Goal: Task Accomplishment & Management: Manage account settings

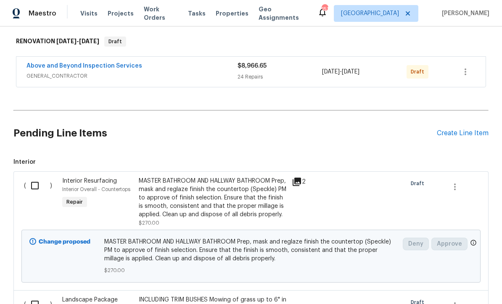
scroll to position [133, 0]
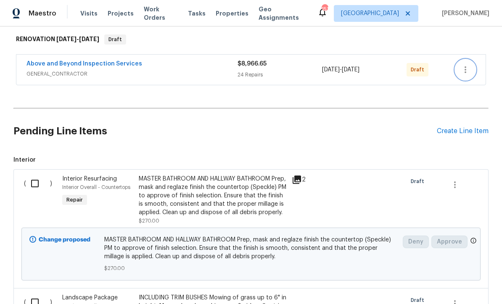
click at [466, 69] on icon "button" at bounding box center [465, 70] width 10 height 10
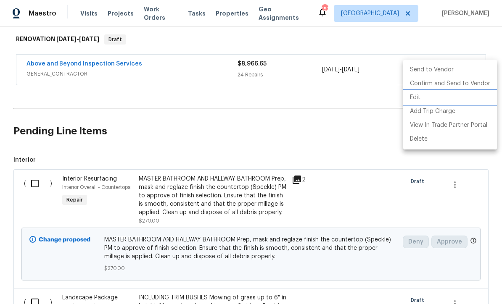
click at [420, 98] on li "Edit" at bounding box center [450, 98] width 94 height 14
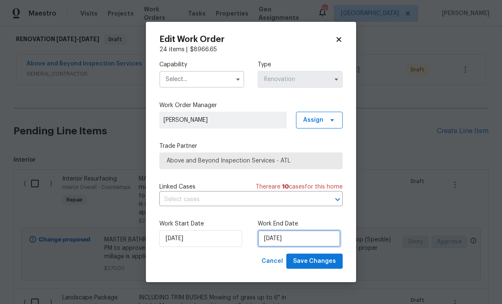
click at [269, 240] on input "[DATE]" at bounding box center [298, 238] width 83 height 17
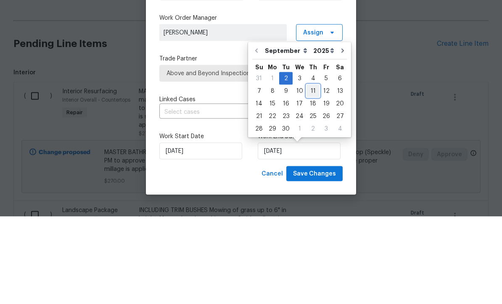
click at [307, 173] on div "11" at bounding box center [312, 179] width 13 height 12
type input "[DATE]"
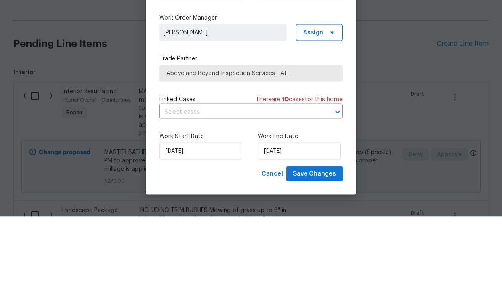
scroll to position [28, 0]
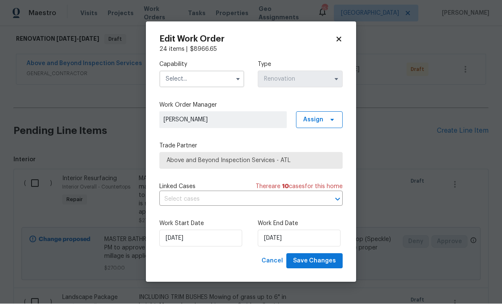
click at [175, 79] on input "text" at bounding box center [201, 79] width 85 height 17
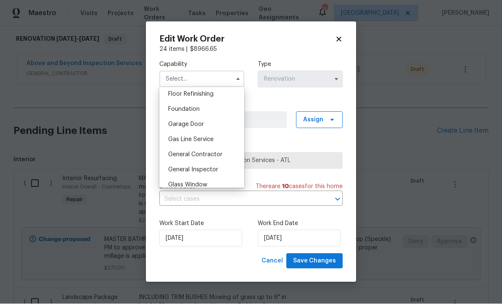
scroll to position [344, 0]
click at [194, 155] on span "General Contractor" at bounding box center [195, 154] width 54 height 6
type input "General Contractor"
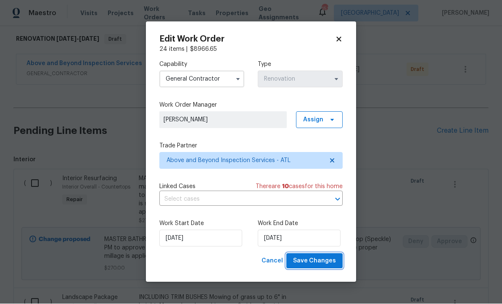
click at [315, 262] on span "Save Changes" at bounding box center [314, 261] width 43 height 11
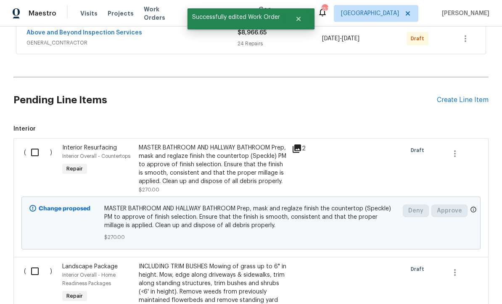
scroll to position [168, 0]
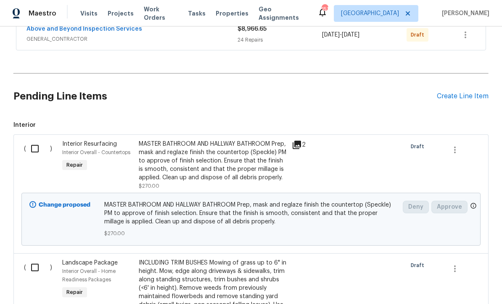
click at [42, 140] on input "checkbox" at bounding box center [38, 149] width 24 height 18
checkbox input "true"
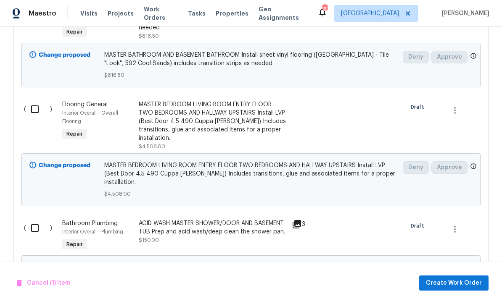
scroll to position [943, 0]
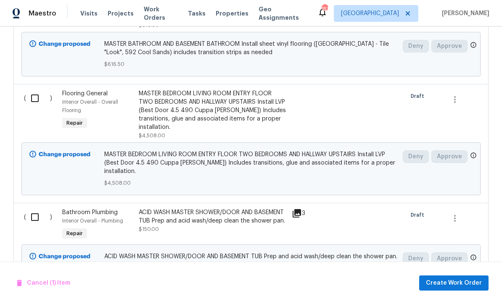
click at [32, 208] on input "checkbox" at bounding box center [38, 217] width 24 height 18
checkbox input "true"
click at [454, 288] on button "Create Work Order" at bounding box center [453, 284] width 69 height 16
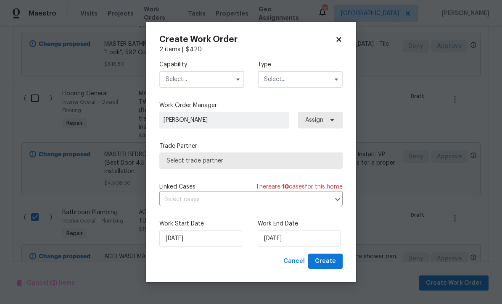
click at [180, 83] on input "text" at bounding box center [201, 79] width 85 height 17
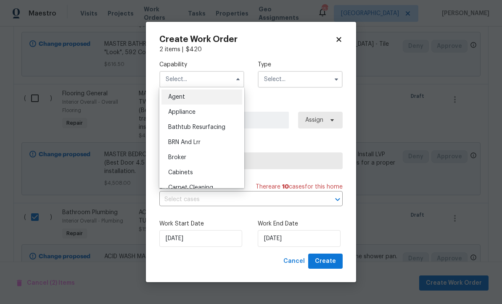
click at [200, 125] on span "Bathtub Resurfacing" at bounding box center [196, 127] width 57 height 6
type input "Bathtub Resurfacing"
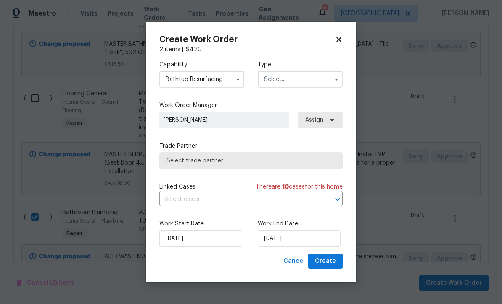
click at [273, 79] on input "text" at bounding box center [299, 79] width 85 height 17
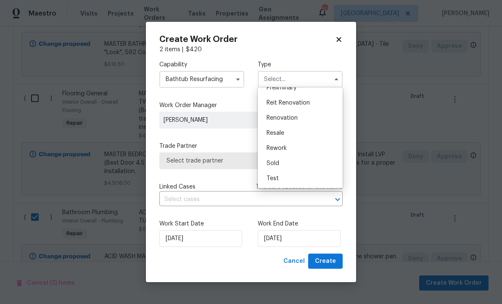
scroll to position [191, 0]
click at [277, 117] on span "Renovation" at bounding box center [281, 118] width 31 height 6
type input "Renovation"
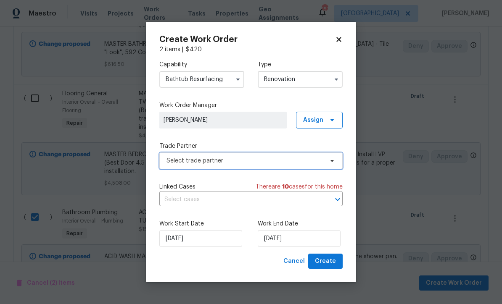
click at [178, 159] on span "Select trade partner" at bounding box center [244, 161] width 157 height 8
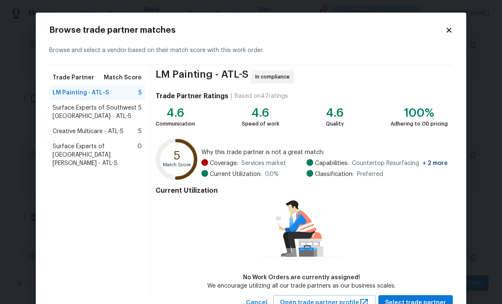
click at [89, 130] on span "Creative Multicare - ATL-S" at bounding box center [88, 131] width 71 height 8
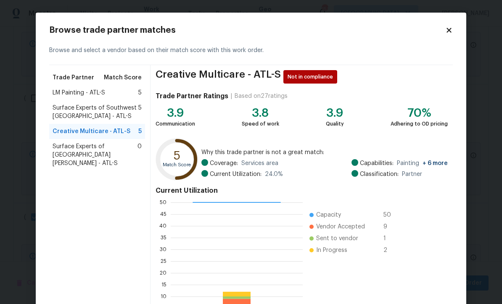
click at [83, 91] on span "LM Painting - ATL-S" at bounding box center [79, 93] width 53 height 8
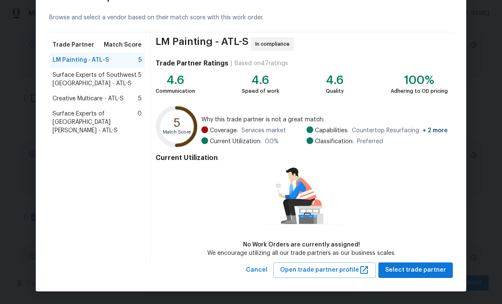
scroll to position [32, 0]
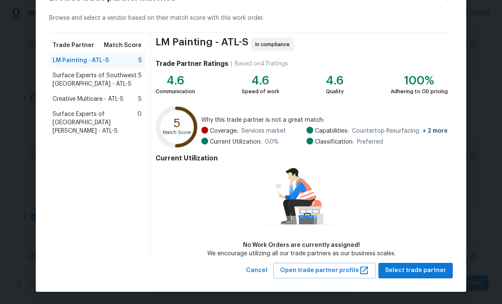
click at [87, 98] on span "Creative Multicare - ATL-S" at bounding box center [88, 99] width 71 height 8
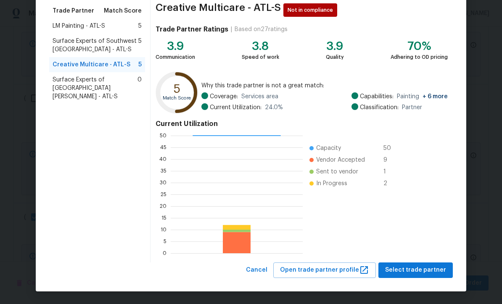
scroll to position [66, 0]
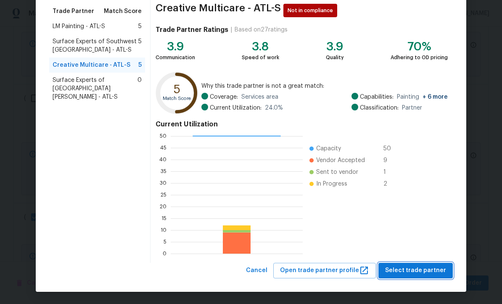
click at [412, 268] on span "Select trade partner" at bounding box center [415, 270] width 61 height 11
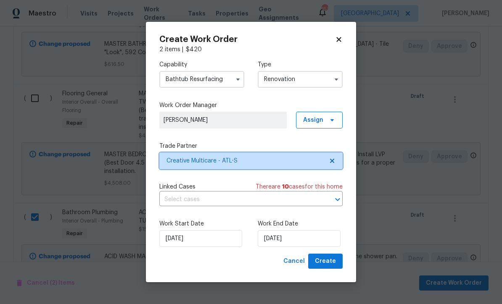
scroll to position [0, 0]
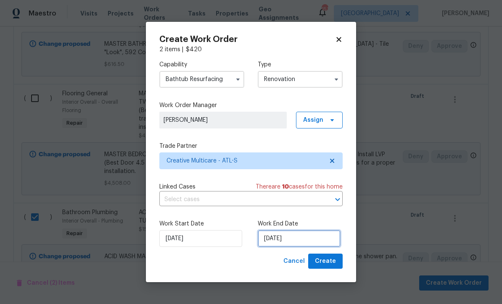
click at [265, 237] on input "9/2/2025" at bounding box center [298, 238] width 83 height 17
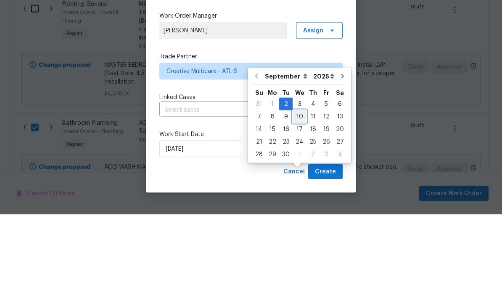
click at [297, 200] on div "10" at bounding box center [299, 206] width 14 height 12
type input "9/10/2025"
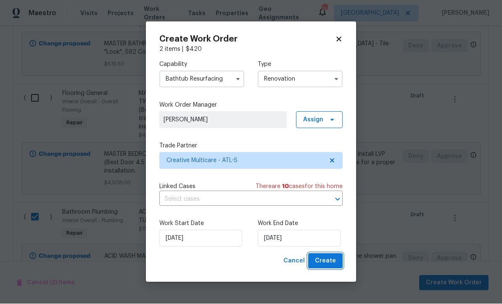
click at [326, 260] on span "Create" at bounding box center [325, 261] width 21 height 11
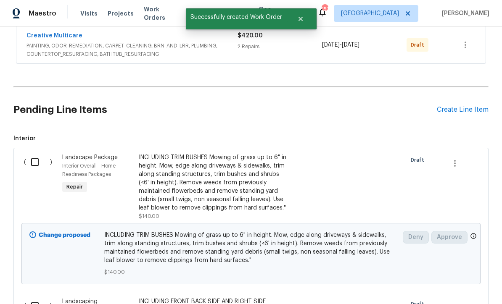
scroll to position [201, 0]
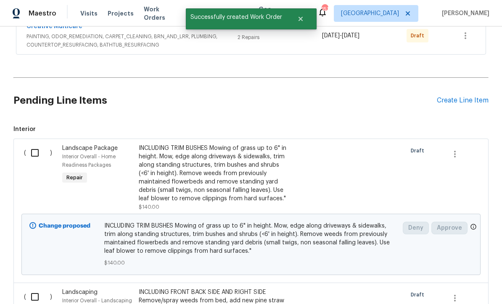
click at [36, 144] on input "checkbox" at bounding box center [38, 153] width 24 height 18
checkbox input "true"
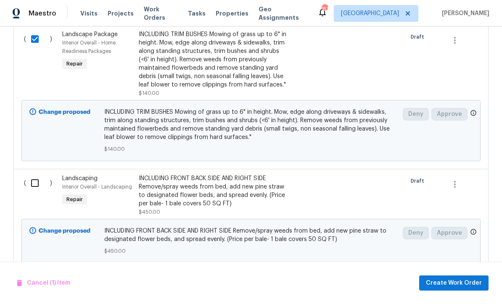
scroll to position [315, 0]
click at [33, 174] on input "checkbox" at bounding box center [38, 183] width 24 height 18
checkbox input "true"
click at [451, 280] on span "Create Work Order" at bounding box center [453, 283] width 56 height 11
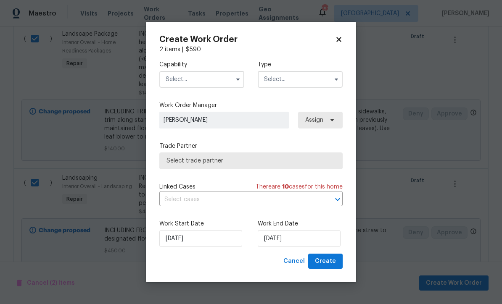
click at [180, 78] on input "text" at bounding box center [201, 79] width 85 height 17
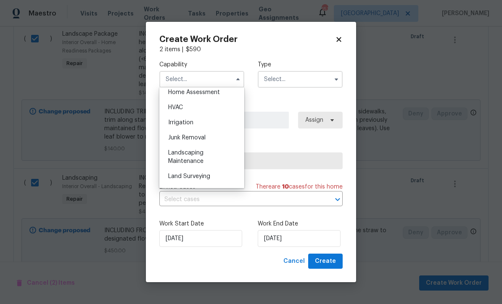
scroll to position [497, 0]
click at [184, 158] on span "Landscaping Maintenance" at bounding box center [185, 157] width 35 height 14
type input "Landscaping Maintenance"
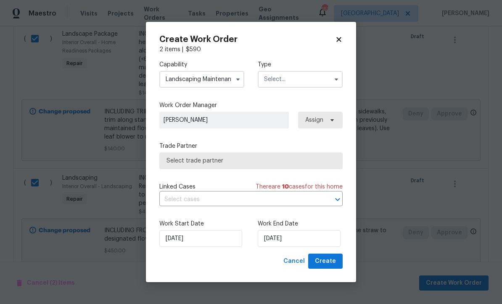
click at [273, 83] on input "text" at bounding box center [299, 79] width 85 height 17
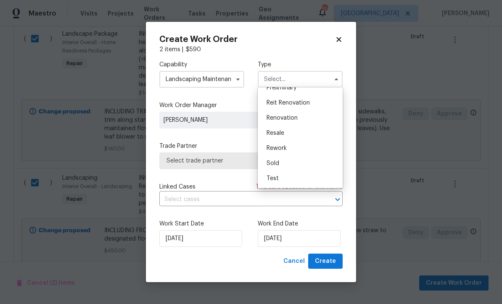
scroll to position [191, 0]
click at [277, 118] on span "Renovation" at bounding box center [281, 118] width 31 height 6
type input "Renovation"
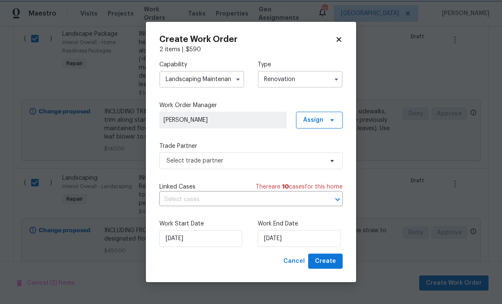
scroll to position [0, 0]
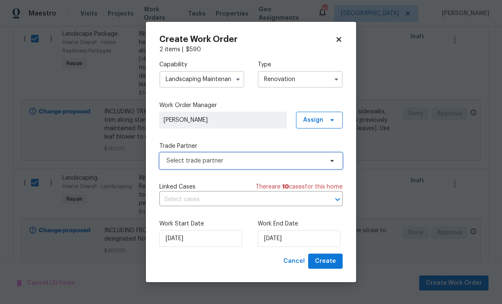
click at [171, 158] on span "Select trade partner" at bounding box center [244, 161] width 157 height 8
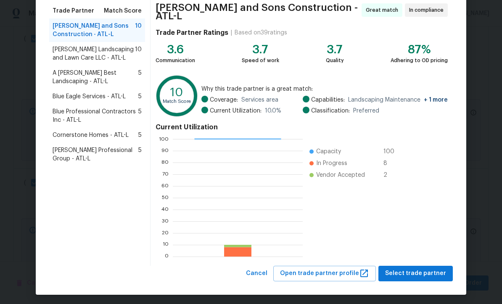
scroll to position [66, 0]
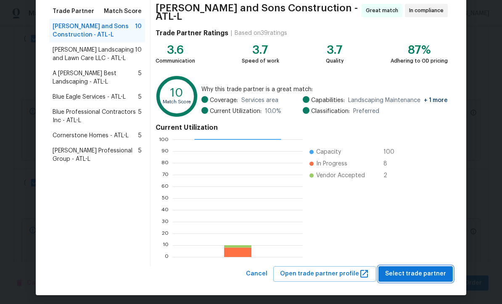
click at [408, 269] on span "Select trade partner" at bounding box center [415, 274] width 61 height 11
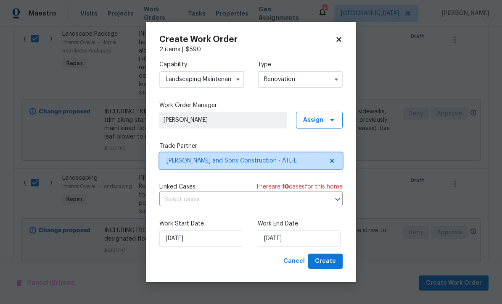
scroll to position [0, 0]
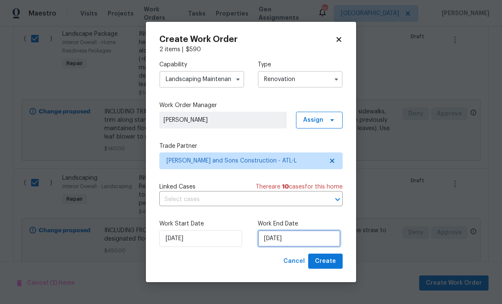
click at [271, 238] on input "9/2/2025" at bounding box center [298, 238] width 83 height 17
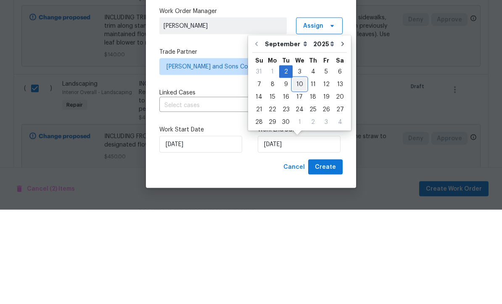
click at [297, 173] on div "10" at bounding box center [299, 179] width 14 height 12
type input "9/10/2025"
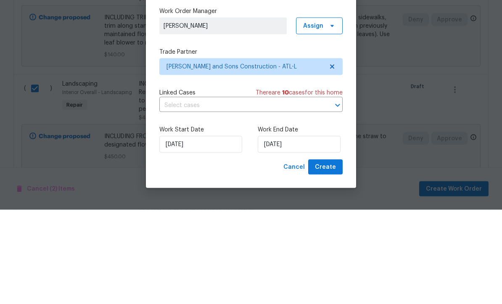
scroll to position [28, 0]
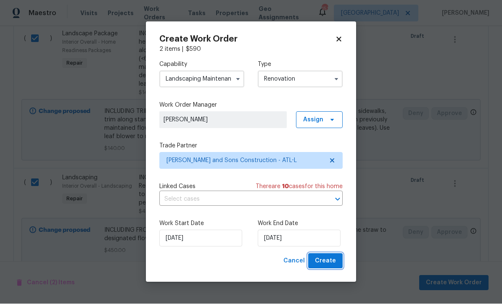
click at [327, 255] on button "Create" at bounding box center [325, 262] width 34 height 16
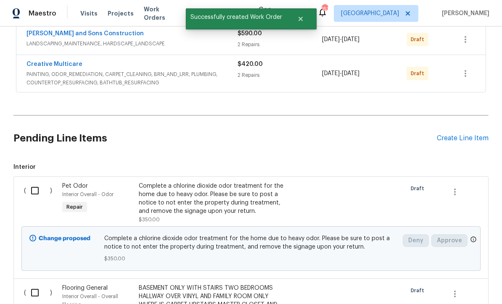
scroll to position [197, 0]
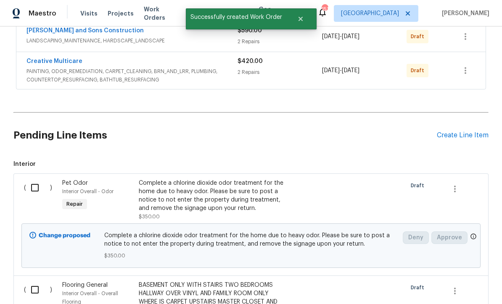
click at [33, 179] on input "checkbox" at bounding box center [38, 188] width 24 height 18
checkbox input "true"
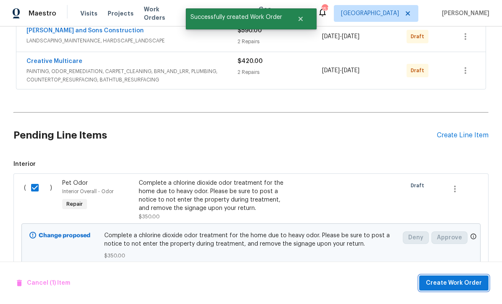
click at [446, 281] on span "Create Work Order" at bounding box center [453, 283] width 56 height 11
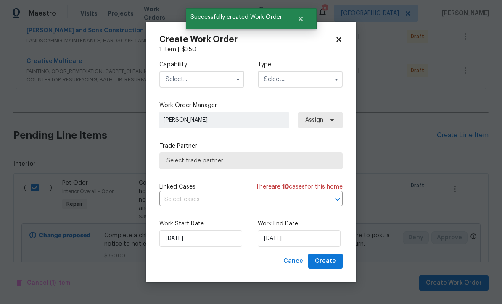
click at [174, 78] on input "text" at bounding box center [201, 79] width 85 height 17
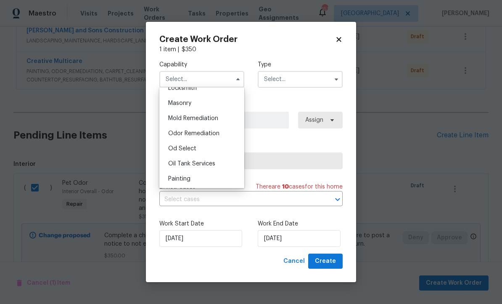
scroll to position [624, 0]
click at [189, 130] on span "Odor Remediation" at bounding box center [193, 133] width 51 height 6
type input "Odor Remediation"
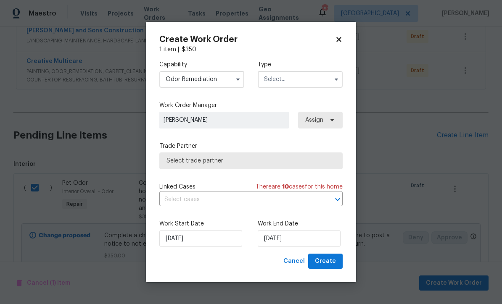
click at [274, 81] on input "text" at bounding box center [299, 79] width 85 height 17
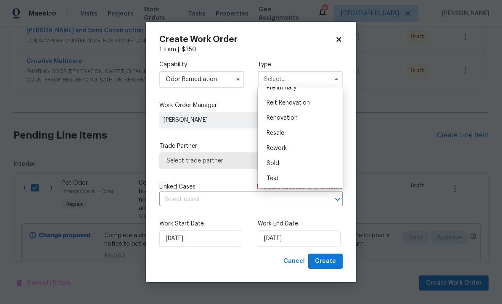
scroll to position [191, 0]
click at [278, 116] on span "Renovation" at bounding box center [281, 118] width 31 height 6
type input "Renovation"
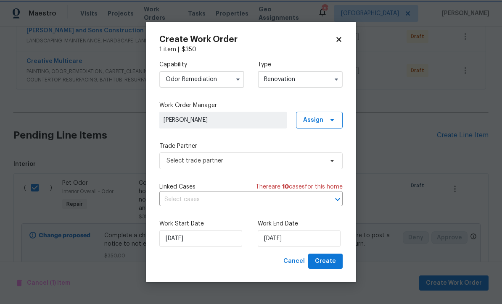
scroll to position [0, 0]
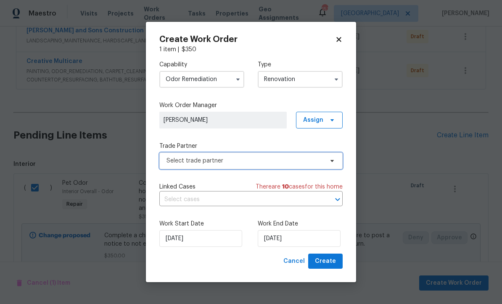
click at [176, 158] on span "Select trade partner" at bounding box center [244, 161] width 157 height 8
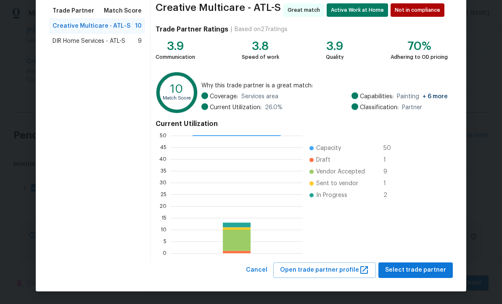
scroll to position [66, 0]
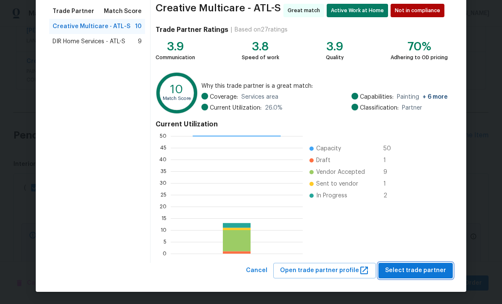
click at [411, 263] on button "Select trade partner" at bounding box center [415, 271] width 74 height 16
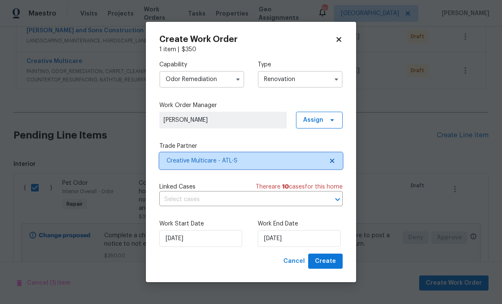
scroll to position [0, 0]
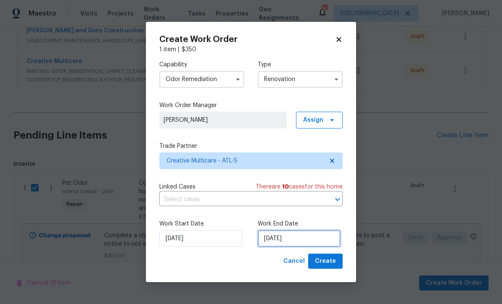
click at [269, 238] on input "[DATE]" at bounding box center [298, 238] width 83 height 17
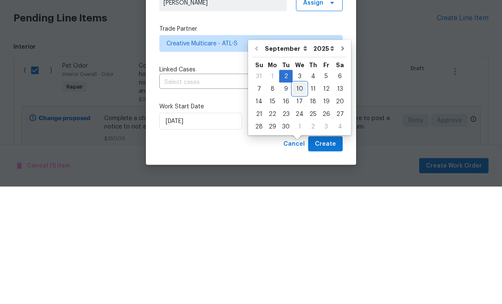
click at [295, 200] on div "10" at bounding box center [299, 206] width 14 height 12
type input "[DATE]"
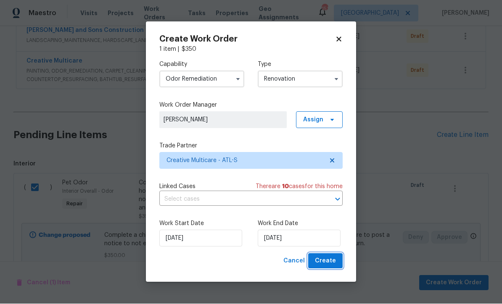
click at [326, 257] on span "Create" at bounding box center [325, 261] width 21 height 11
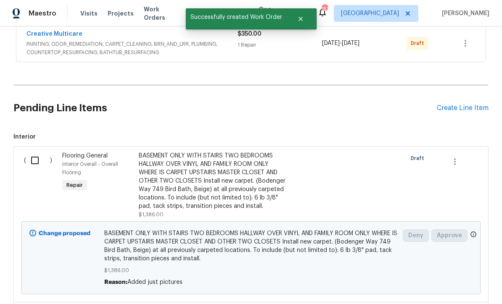
scroll to position [271, 0]
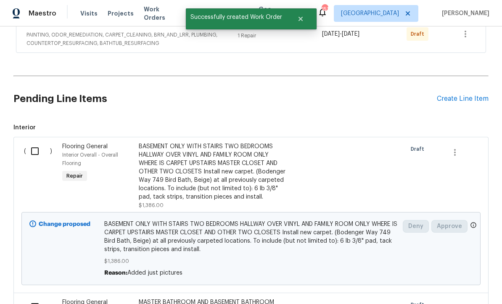
click at [34, 142] on input "checkbox" at bounding box center [38, 151] width 24 height 18
checkbox input "true"
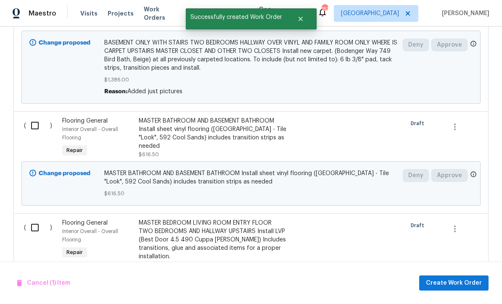
scroll to position [455, 0]
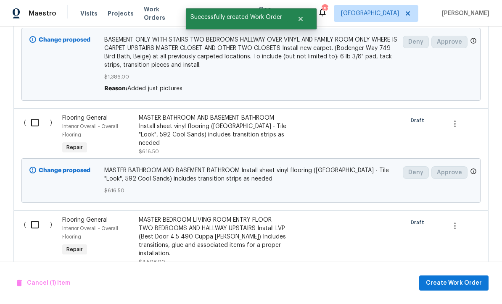
click at [29, 114] on input "checkbox" at bounding box center [38, 123] width 24 height 18
checkbox input "true"
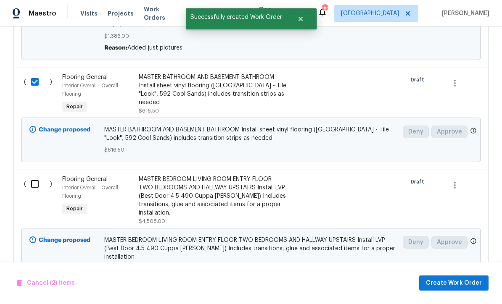
scroll to position [496, 0]
click at [36, 176] on input "checkbox" at bounding box center [38, 185] width 24 height 18
checkbox input "true"
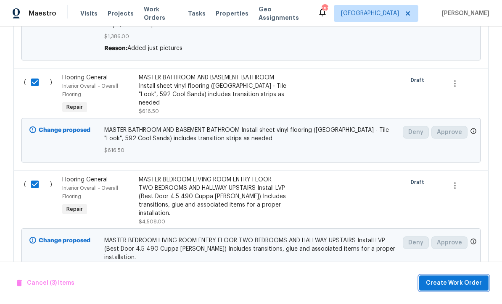
click at [441, 280] on span "Create Work Order" at bounding box center [453, 283] width 56 height 11
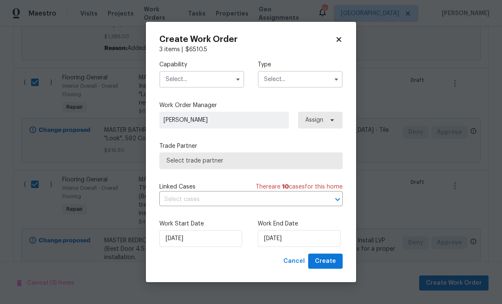
click at [174, 80] on input "text" at bounding box center [201, 79] width 85 height 17
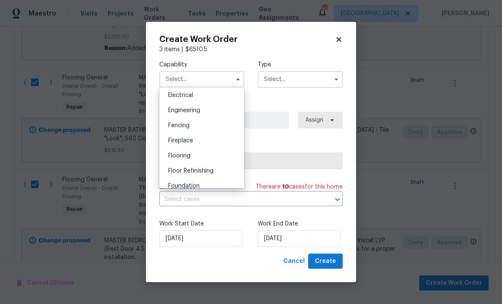
scroll to position [278, 0]
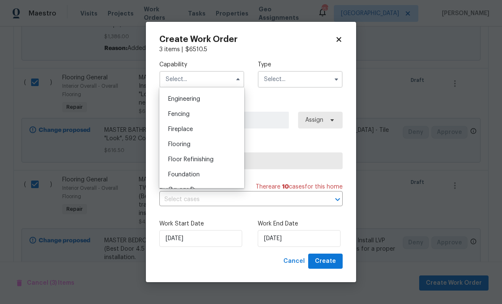
click at [176, 145] on span "Flooring" at bounding box center [179, 145] width 22 height 6
type input "Flooring"
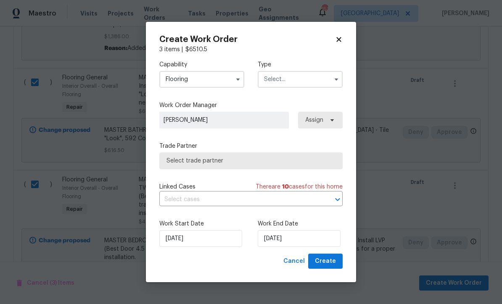
click at [271, 79] on input "text" at bounding box center [299, 79] width 85 height 17
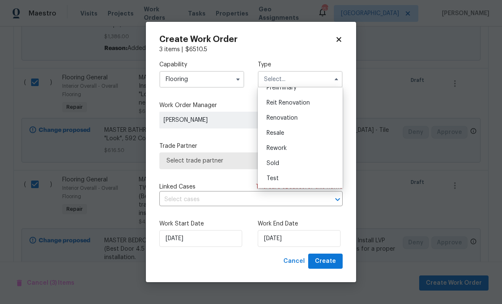
scroll to position [191, 0]
click at [275, 116] on span "Renovation" at bounding box center [281, 118] width 31 height 6
type input "Renovation"
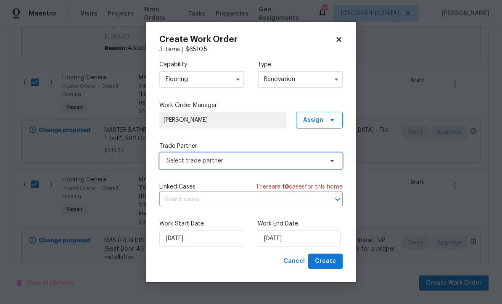
click at [173, 160] on span "Select trade partner" at bounding box center [244, 161] width 157 height 8
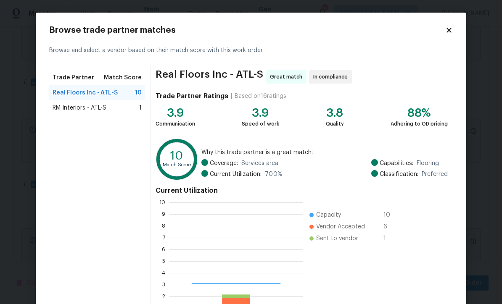
scroll to position [118, 133]
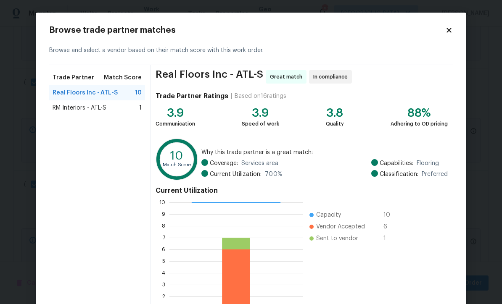
click at [90, 217] on div "Trade Partner Match Score Real Floors Inc - ATL-S 10 RM Interiors - ATL-S 1" at bounding box center [99, 197] width 101 height 264
click at [79, 107] on span "RM Interiors - ATL-S" at bounding box center [80, 108] width 54 height 8
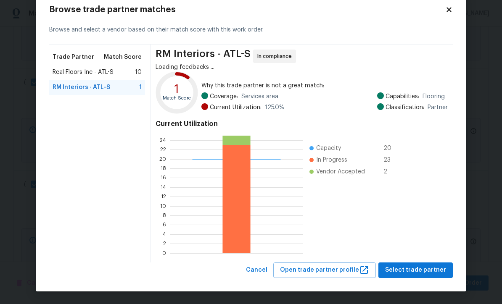
scroll to position [20, 0]
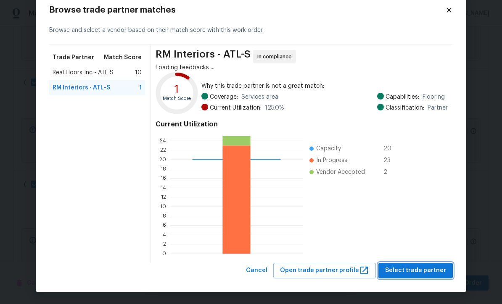
click at [411, 266] on span "Select trade partner" at bounding box center [415, 270] width 61 height 11
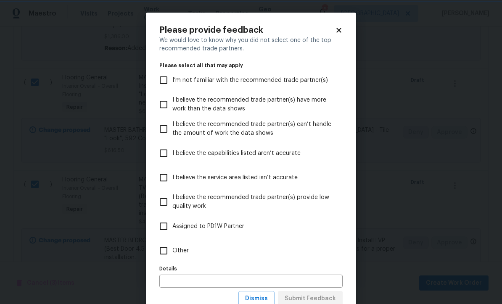
scroll to position [0, 0]
click at [164, 250] on input "Other" at bounding box center [164, 251] width 18 height 18
checkbox input "true"
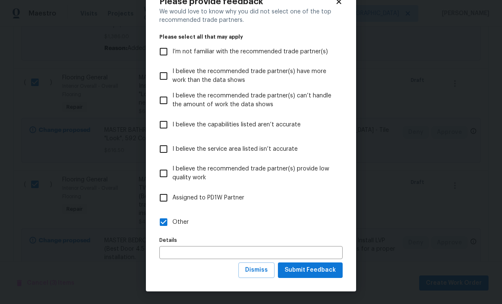
scroll to position [29, 0]
click at [310, 268] on span "Submit Feedback" at bounding box center [309, 270] width 51 height 11
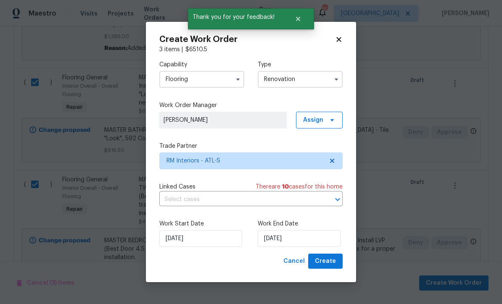
scroll to position [0, 0]
click at [269, 239] on input "9/2/2025" at bounding box center [298, 238] width 83 height 17
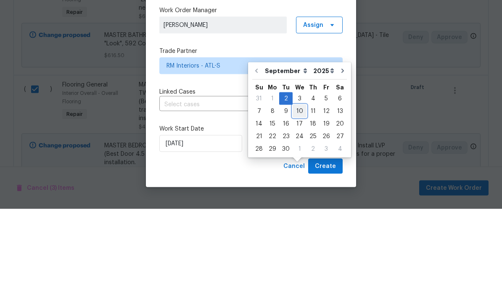
click at [296, 200] on div "10" at bounding box center [299, 206] width 14 height 12
type input "9/10/2025"
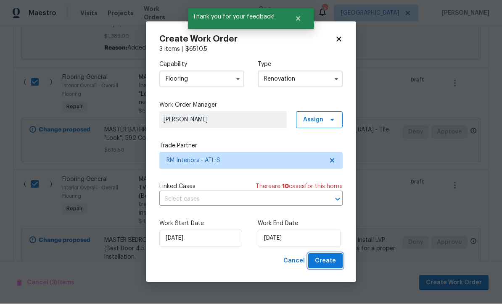
click at [329, 255] on button "Create" at bounding box center [325, 262] width 34 height 16
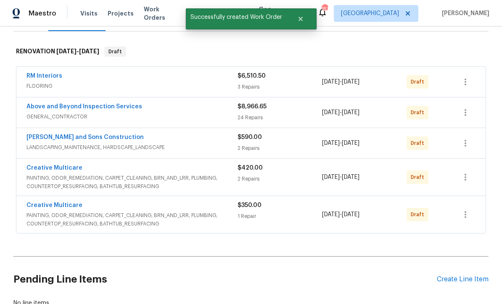
scroll to position [119, 0]
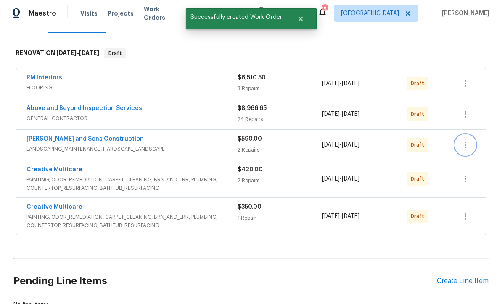
click at [464, 140] on icon "button" at bounding box center [465, 145] width 10 height 10
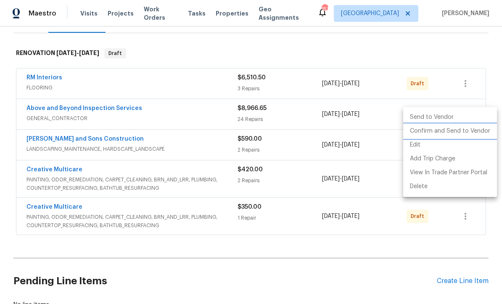
click at [443, 130] on li "Confirm and Send to Vendor" at bounding box center [450, 131] width 94 height 14
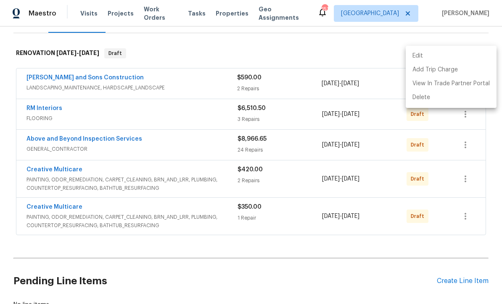
click at [322, 18] on div at bounding box center [251, 152] width 502 height 304
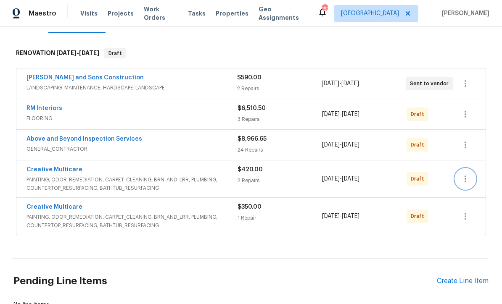
click at [462, 174] on icon "button" at bounding box center [465, 179] width 10 height 10
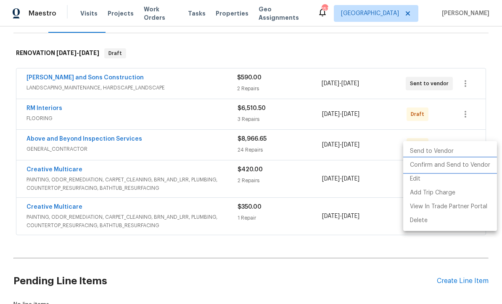
click at [433, 166] on li "Confirm and Send to Vendor" at bounding box center [450, 165] width 94 height 14
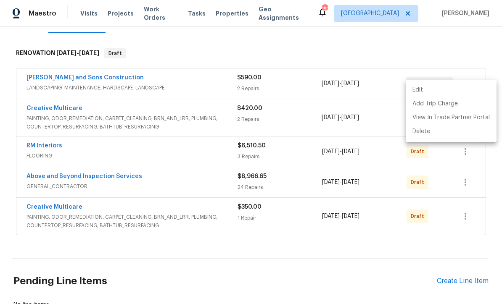
click at [385, 248] on div at bounding box center [251, 152] width 502 height 304
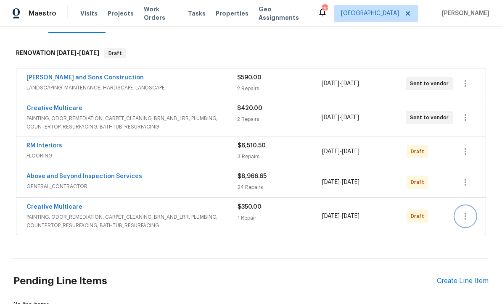
click at [467, 211] on icon "button" at bounding box center [465, 216] width 10 height 10
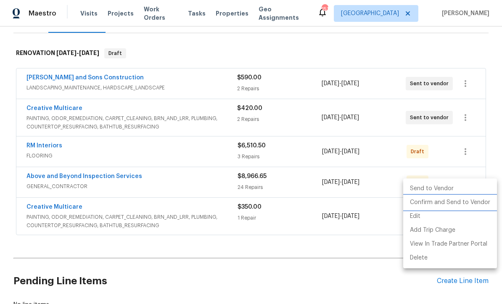
click at [428, 202] on li "Confirm and Send to Vendor" at bounding box center [450, 203] width 94 height 14
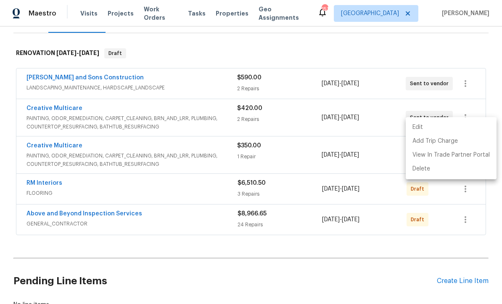
click at [331, 262] on div at bounding box center [251, 152] width 502 height 304
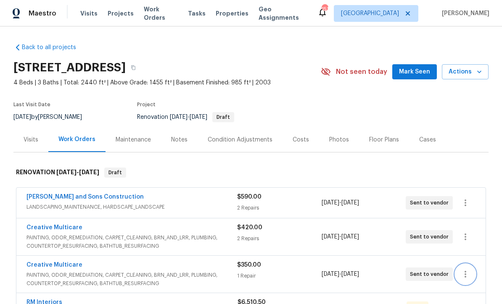
scroll to position [0, 0]
click at [223, 136] on div "Condition Adjustments" at bounding box center [239, 140] width 65 height 8
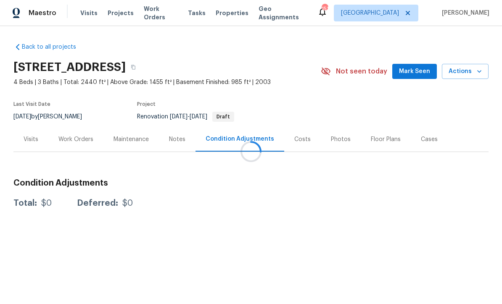
scroll to position [0, 0]
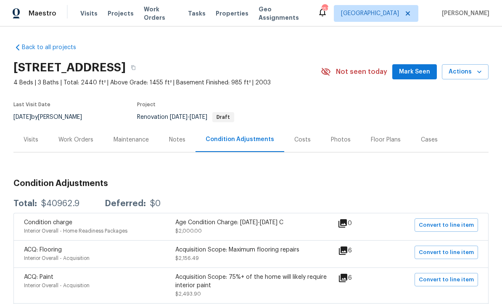
click at [294, 136] on div "Costs" at bounding box center [302, 140] width 16 height 8
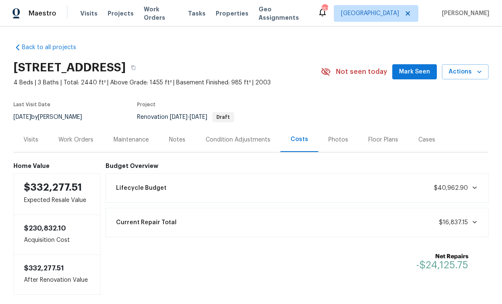
click at [73, 137] on div "Work Orders" at bounding box center [75, 140] width 35 height 8
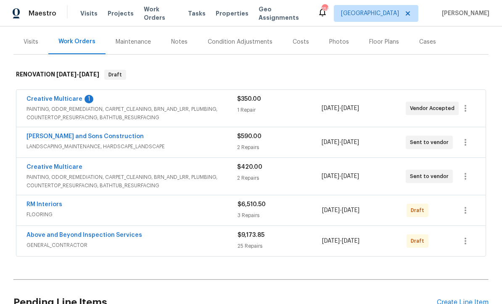
scroll to position [105, 0]
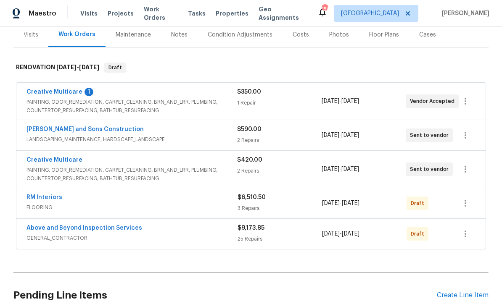
click at [51, 92] on link "Creative Multicare" at bounding box center [54, 92] width 56 height 6
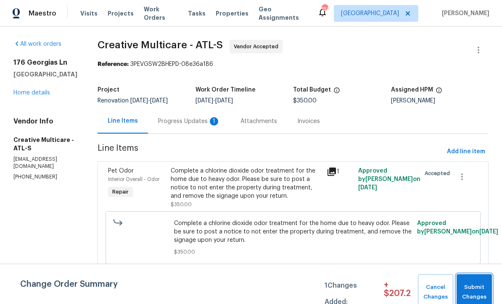
click at [476, 287] on span "Submit Changes" at bounding box center [473, 292] width 27 height 19
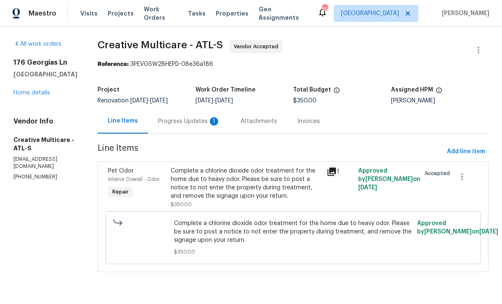
click at [198, 118] on div "Progress Updates 1" at bounding box center [189, 121] width 62 height 8
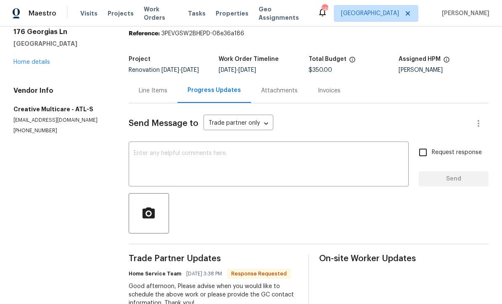
scroll to position [30, 0]
click at [28, 62] on link "Home details" at bounding box center [31, 63] width 37 height 6
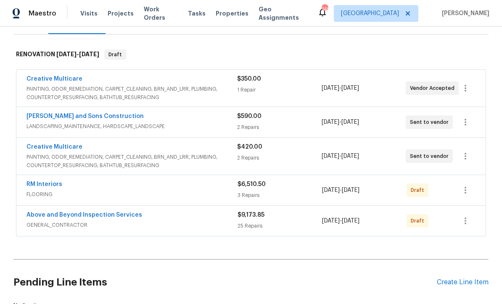
scroll to position [149, 0]
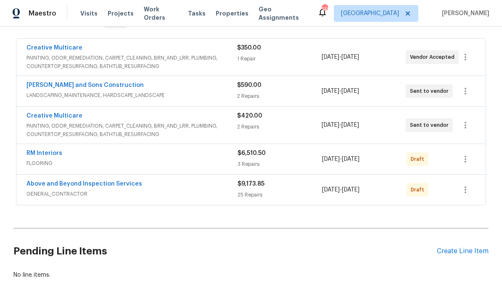
click at [38, 186] on link "Above and Beyond Inspection Services" at bounding box center [84, 184] width 116 height 6
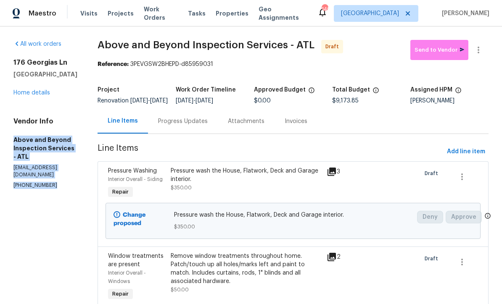
click at [32, 92] on link "Home details" at bounding box center [31, 93] width 37 height 6
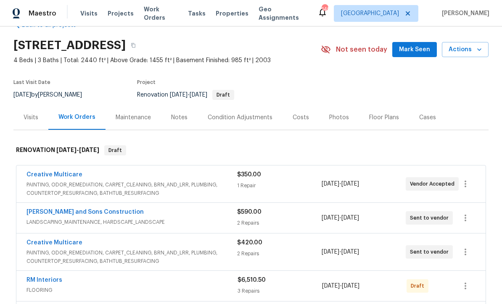
scroll to position [29, 0]
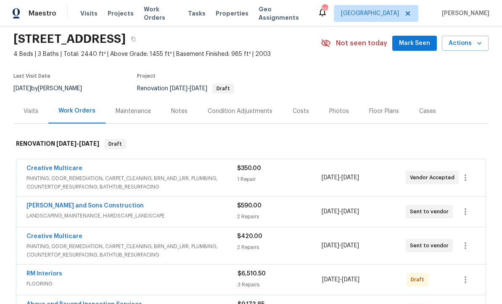
click at [50, 166] on link "Creative Multicare" at bounding box center [54, 168] width 56 height 6
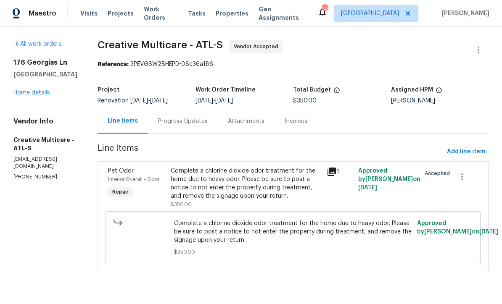
click at [193, 121] on div "Progress Updates" at bounding box center [183, 121] width 50 height 8
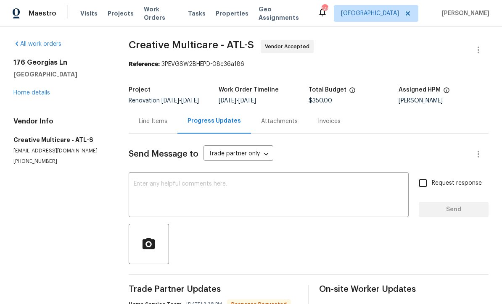
click at [138, 184] on textarea at bounding box center [269, 195] width 270 height 29
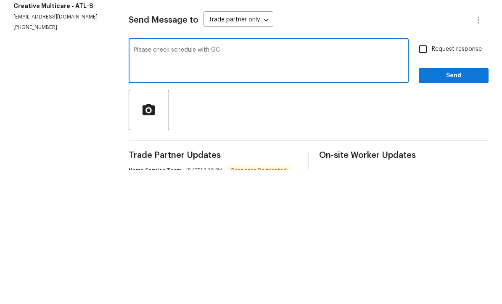
paste textarea "Above and Beyond Inspection Services - ATL aboveandbeyondservices22@gmail.com (…"
type textarea "Please check schedule with GC Above and Beyond Inspection Services - ATL abovea…"
click at [425, 174] on input "Request response" at bounding box center [423, 183] width 18 height 18
checkbox input "true"
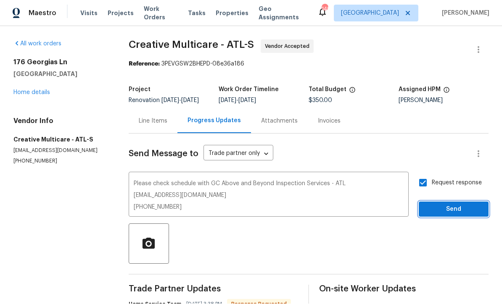
click at [444, 205] on span "Send" at bounding box center [453, 210] width 56 height 11
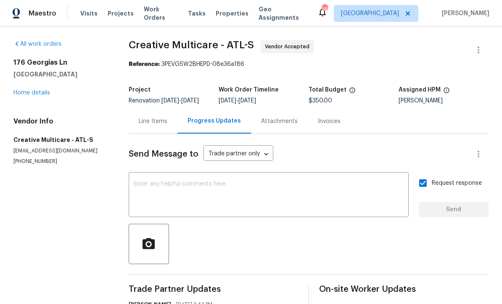
click at [30, 90] on link "Home details" at bounding box center [31, 93] width 37 height 6
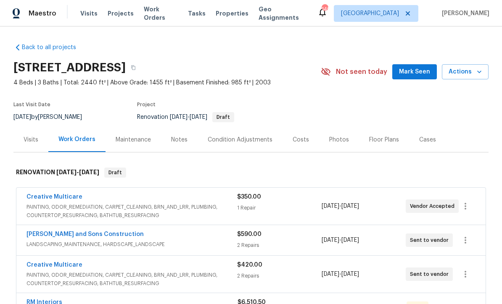
click at [50, 262] on link "Creative Multicare" at bounding box center [54, 265] width 56 height 6
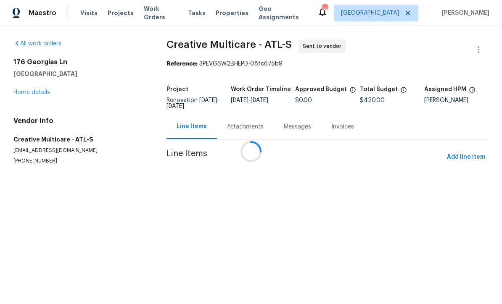
scroll to position [0, 0]
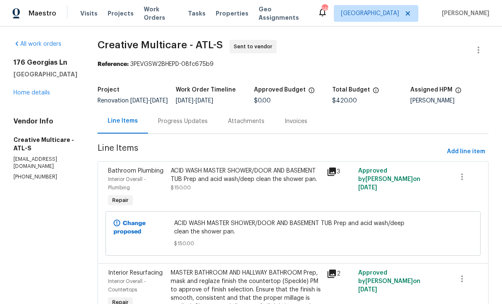
click at [192, 124] on div "Progress Updates" at bounding box center [183, 121] width 50 height 8
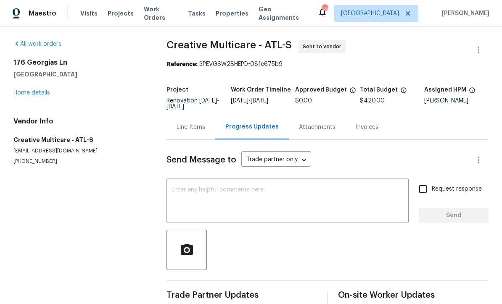
click at [171, 184] on div "x ​" at bounding box center [287, 201] width 242 height 43
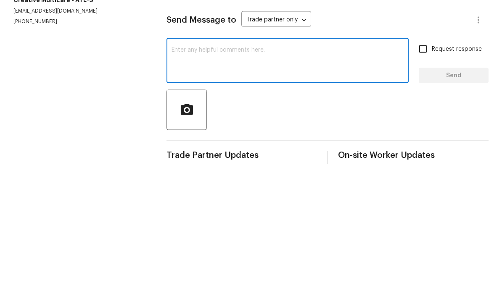
click at [175, 187] on textarea at bounding box center [287, 201] width 232 height 29
paste textarea "Please check schedule with GC Above and Beyond Inspection Services - ATL abovea…"
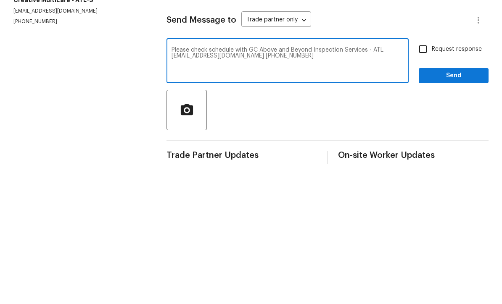
type textarea "Please check schedule with GC Above and Beyond Inspection Services - ATL abovea…"
click at [424, 180] on input "Request response" at bounding box center [423, 189] width 18 height 18
checkbox input "true"
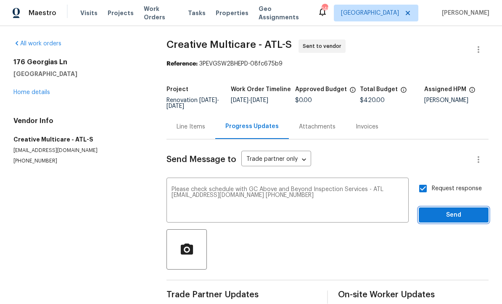
click at [444, 210] on span "Send" at bounding box center [453, 215] width 56 height 11
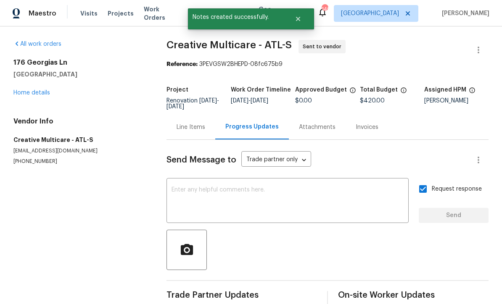
scroll to position [14, 0]
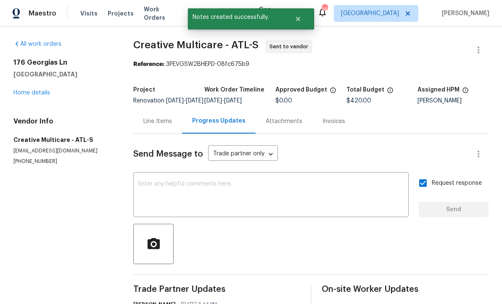
click at [142, 181] on textarea at bounding box center [270, 195] width 265 height 29
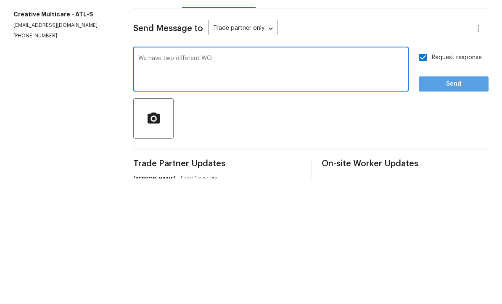
type textarea "We have two different WO"
click at [449, 205] on span "Send" at bounding box center [453, 210] width 56 height 11
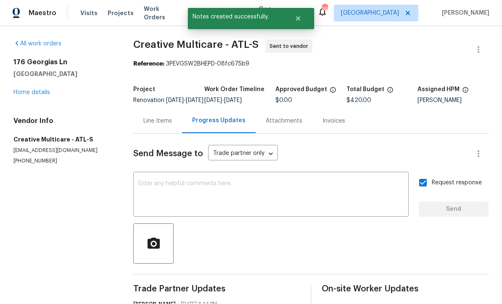
scroll to position [16, 0]
click at [29, 90] on link "Home details" at bounding box center [31, 93] width 37 height 6
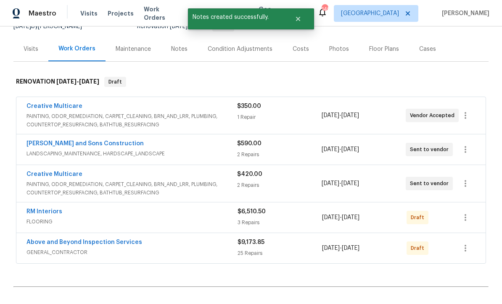
scroll to position [92, 0]
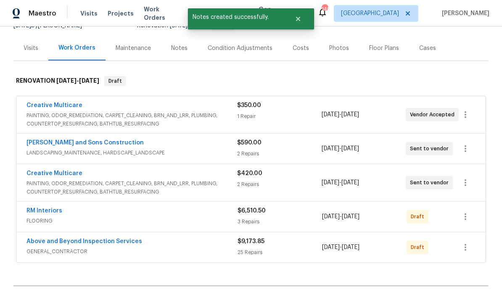
click at [35, 208] on link "RM Interiors" at bounding box center [44, 211] width 36 height 6
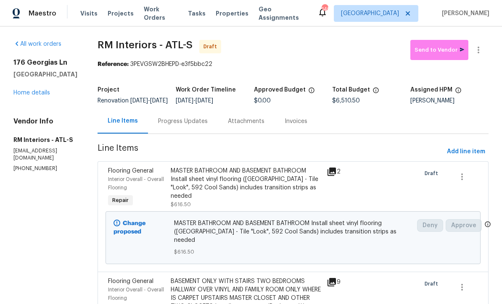
click at [172, 126] on div "Progress Updates" at bounding box center [183, 121] width 50 height 8
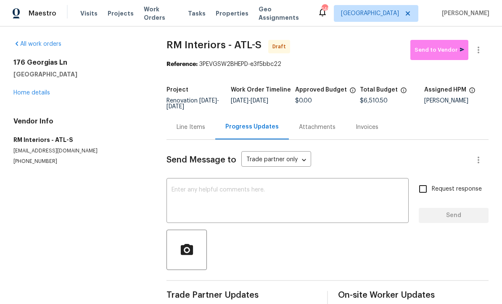
click at [173, 192] on textarea at bounding box center [287, 201] width 232 height 29
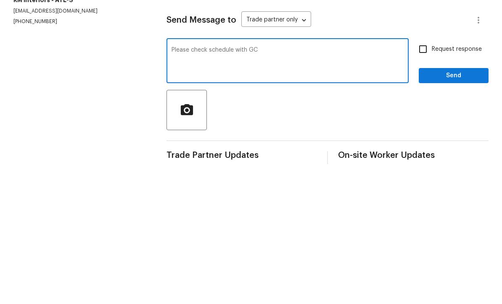
scroll to position [14, 0]
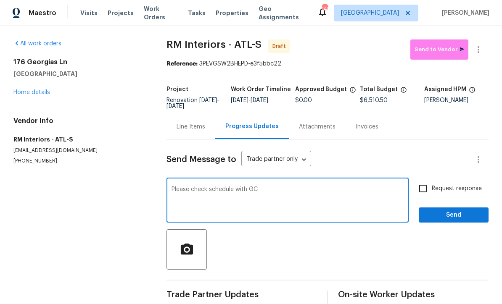
click at [266, 187] on textarea "Please check schedule with GC" at bounding box center [287, 201] width 232 height 29
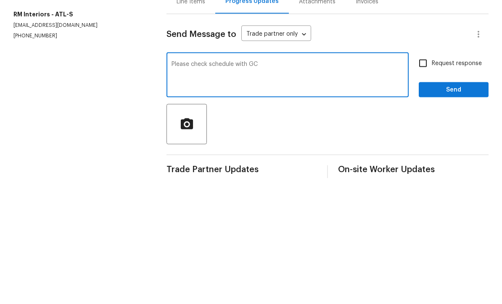
click at [270, 187] on textarea "Please check schedule with GC" at bounding box center [287, 201] width 232 height 29
paste textarea "Please check schedule with GC Above and Beyond Inspection Services - ATL abovea…"
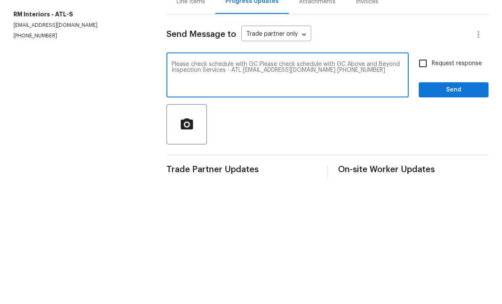
click at [254, 187] on textarea "Please check schedule with GC Please check schedule with GC Above and Beyond In…" at bounding box center [287, 201] width 232 height 29
type textarea "Please check schedule with GC Above and Beyond Inspection Services - ATL abovea…"
click at [421, 180] on input "Request response" at bounding box center [423, 189] width 18 height 18
checkbox input "true"
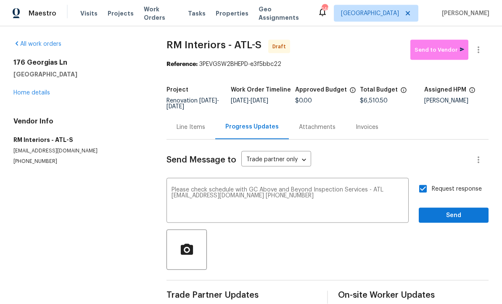
scroll to position [0, 0]
click at [446, 216] on span "Send" at bounding box center [453, 215] width 56 height 11
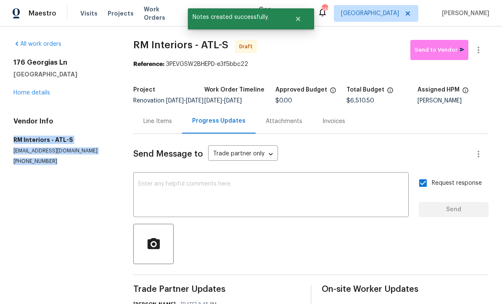
click at [28, 95] on link "Home details" at bounding box center [31, 93] width 37 height 6
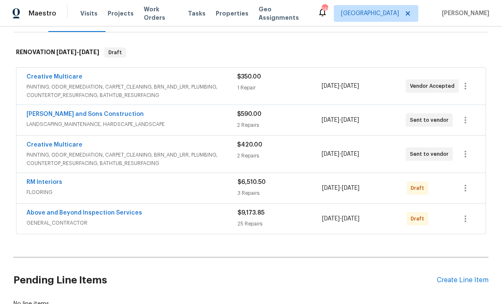
scroll to position [151, 0]
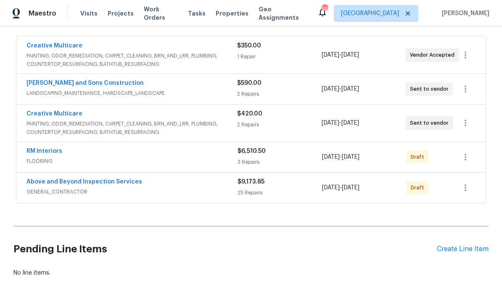
click at [62, 180] on link "Above and Beyond Inspection Services" at bounding box center [84, 182] width 116 height 6
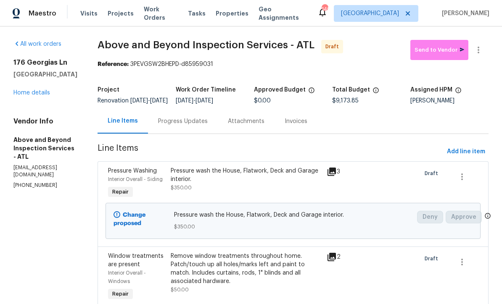
click at [199, 126] on div "Progress Updates" at bounding box center [183, 121] width 50 height 8
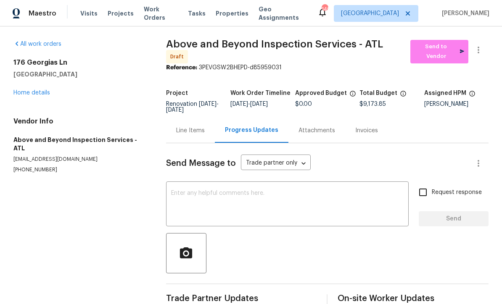
click at [173, 190] on textarea at bounding box center [287, 204] width 232 height 29
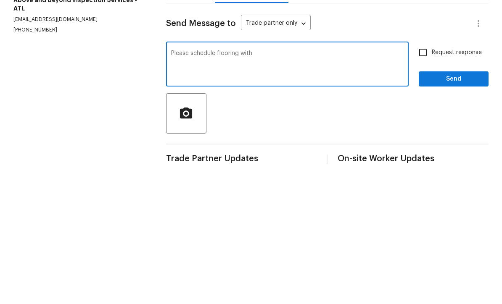
click at [267, 190] on textarea "Please schedule flooring with" at bounding box center [287, 204] width 232 height 29
paste textarea "RM Interiors - ATL-S atlanta@rmiflooring.com (404) 771-0472"
type textarea "Please schedule flooring with RM Interiors - ATL-S atlanta@rmiflooring.com (404…"
click at [426, 184] on input "Request response" at bounding box center [423, 193] width 18 height 18
checkbox input "true"
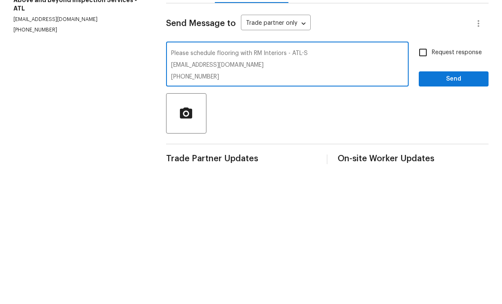
scroll to position [14, 0]
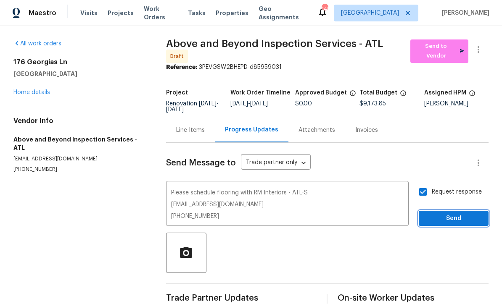
click at [445, 214] on span "Send" at bounding box center [453, 219] width 56 height 11
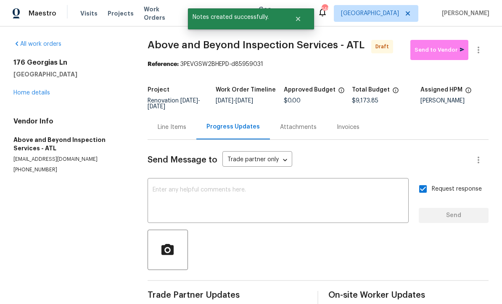
click at [25, 90] on link "Home details" at bounding box center [31, 93] width 37 height 6
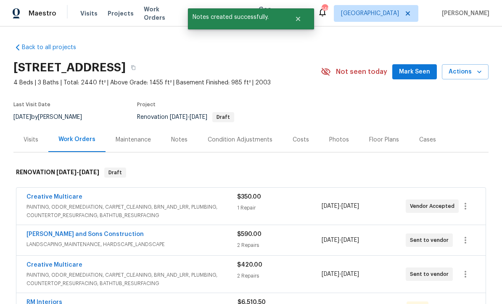
click at [43, 194] on link "Creative Multicare" at bounding box center [54, 197] width 56 height 6
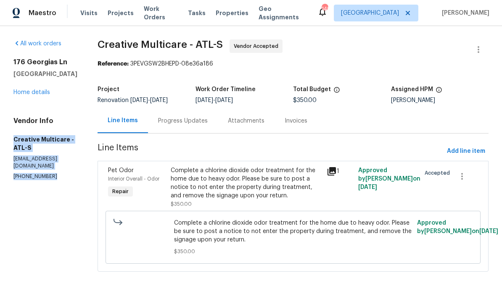
click at [26, 92] on link "Home details" at bounding box center [31, 93] width 37 height 6
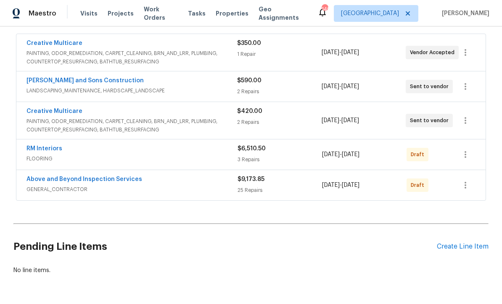
scroll to position [153, 0]
click at [63, 180] on link "Above and Beyond Inspection Services" at bounding box center [84, 180] width 116 height 6
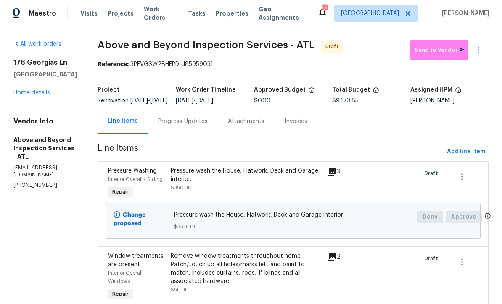
click at [205, 126] on div "Progress Updates" at bounding box center [183, 121] width 50 height 8
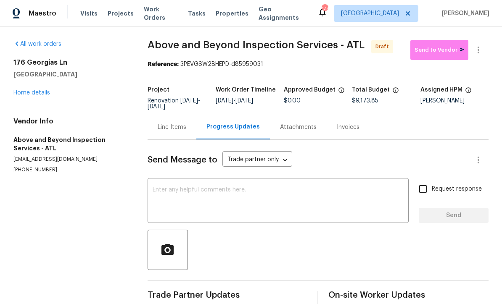
click at [161, 193] on textarea at bounding box center [277, 201] width 251 height 29
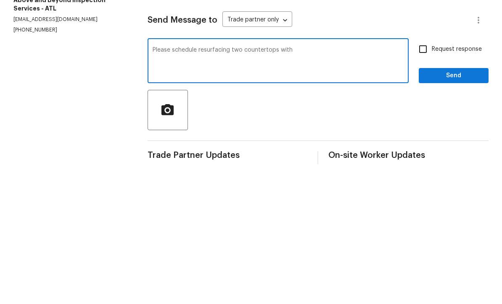
click at [311, 187] on textarea "Please schedule resurfacing two countertops with" at bounding box center [277, 201] width 251 height 29
paste textarea "Creative Multicare - ATL-S homeservice@creativemulticare.com (770) 478-8728"
type textarea "Please schedule resurfacing two countertops with Creative Multicare - ATL-S hom…"
click at [420, 180] on input "Request response" at bounding box center [423, 189] width 18 height 18
checkbox input "true"
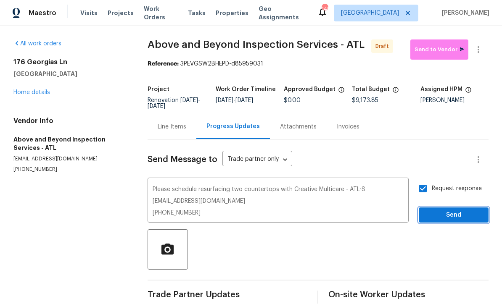
click at [442, 210] on span "Send" at bounding box center [453, 215] width 56 height 11
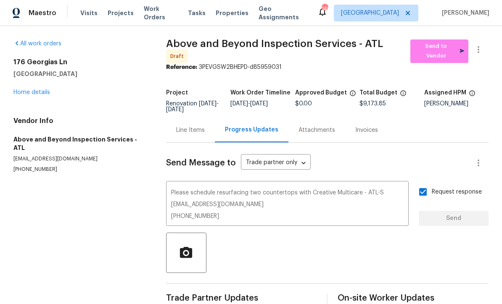
scroll to position [16, 0]
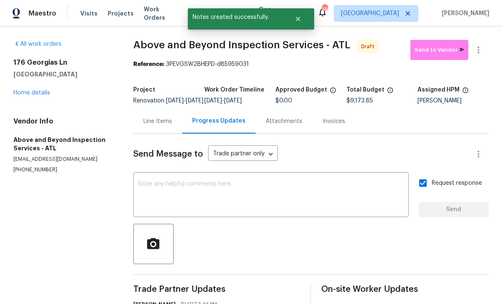
click at [148, 181] on textarea at bounding box center [270, 195] width 265 height 29
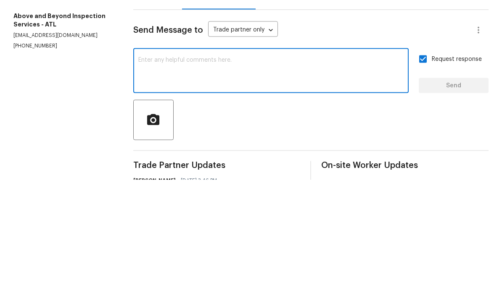
click at [420, 174] on input "Request response" at bounding box center [423, 183] width 18 height 18
checkbox input "false"
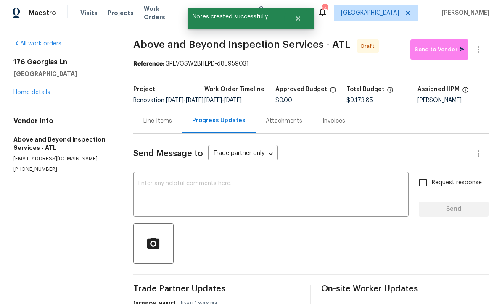
click at [141, 181] on textarea at bounding box center [270, 195] width 265 height 29
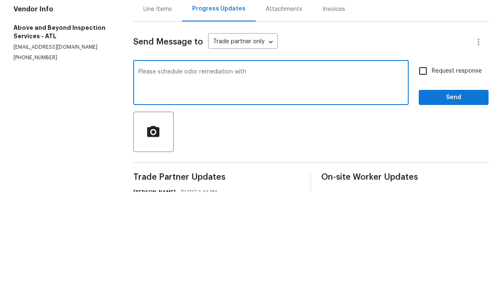
click at [264, 181] on textarea "Please schedule odor remediation with" at bounding box center [270, 195] width 265 height 29
paste textarea "Creative Multicare - ATL-S homeservice@creativemulticare.com (770) 478-8728"
type textarea "Please schedule odor remediation with Creative Multicare - ATL-S homeservice@cr…"
click at [420, 174] on input "Request response" at bounding box center [423, 183] width 18 height 18
checkbox input "true"
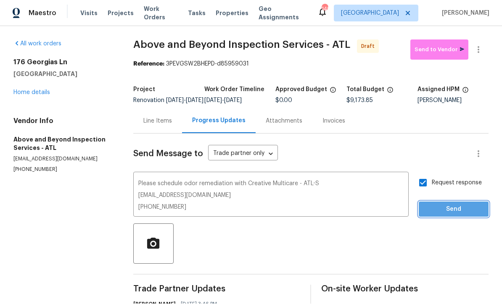
click at [444, 205] on span "Send" at bounding box center [453, 210] width 56 height 11
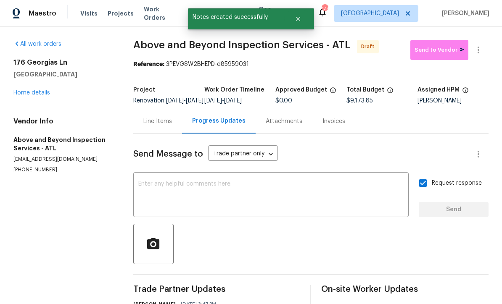
click at [26, 90] on link "Home details" at bounding box center [31, 93] width 37 height 6
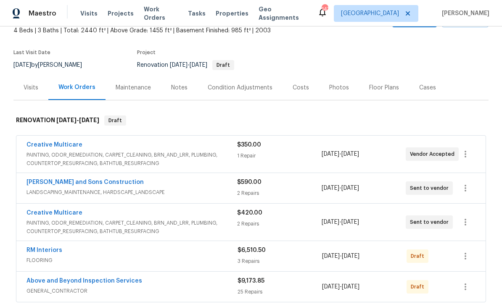
scroll to position [53, 0]
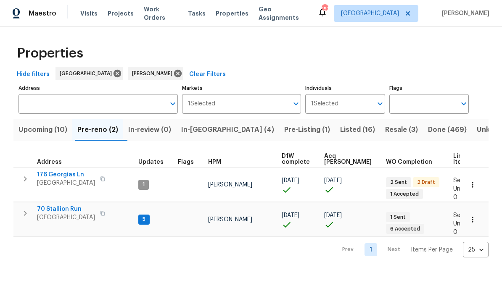
click at [57, 205] on span "70 Stallion Run" at bounding box center [66, 209] width 58 height 8
click at [198, 130] on span "In-reno (4)" at bounding box center [227, 130] width 93 height 12
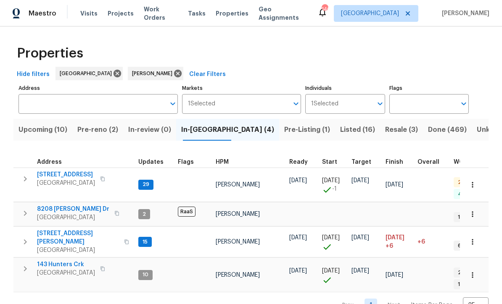
click at [57, 174] on span "188 Lost Lake Trl" at bounding box center [66, 175] width 58 height 8
click at [53, 229] on span "422 Marty Ln" at bounding box center [78, 237] width 82 height 17
click at [63, 176] on span "188 Lost Lake Trl" at bounding box center [66, 175] width 58 height 8
click at [96, 131] on span "Pre-reno (2)" at bounding box center [97, 130] width 41 height 12
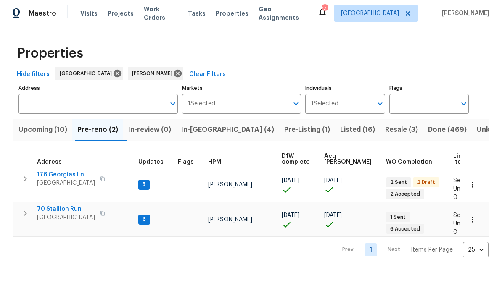
click at [53, 205] on span "70 Stallion Run" at bounding box center [66, 209] width 58 height 8
click at [64, 175] on span "176 Georgias Ln" at bounding box center [66, 175] width 58 height 8
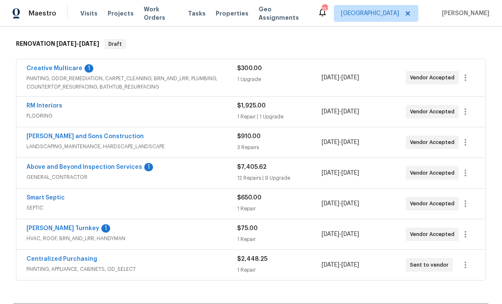
scroll to position [126, 0]
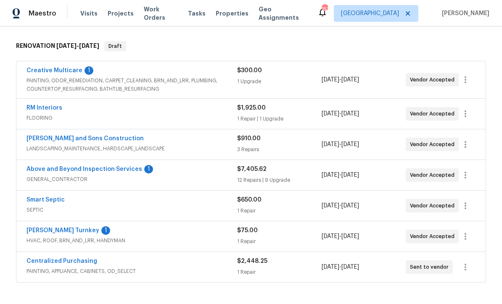
click at [73, 171] on link "Above and Beyond Inspection Services" at bounding box center [84, 169] width 116 height 6
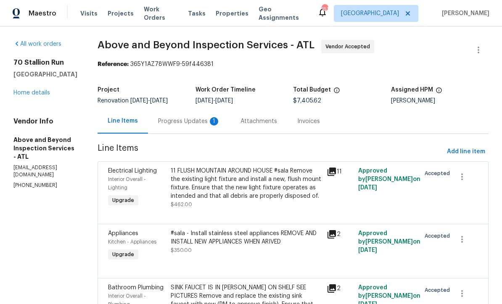
click at [206, 124] on div "Progress Updates 1" at bounding box center [189, 121] width 62 height 8
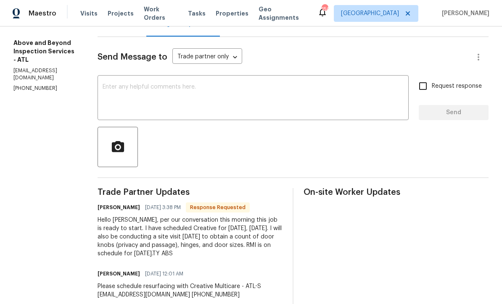
scroll to position [97, 0]
click at [141, 92] on textarea at bounding box center [252, 98] width 301 height 29
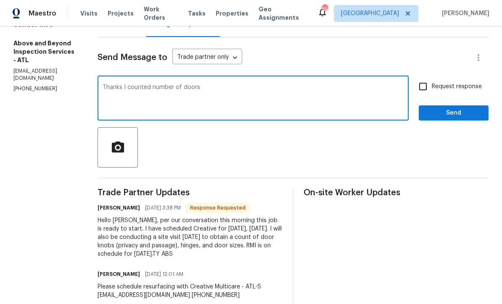
type textarea "Thanks I counted number of doors"
click at [421, 91] on input "Request response" at bounding box center [423, 87] width 18 height 18
checkbox input "true"
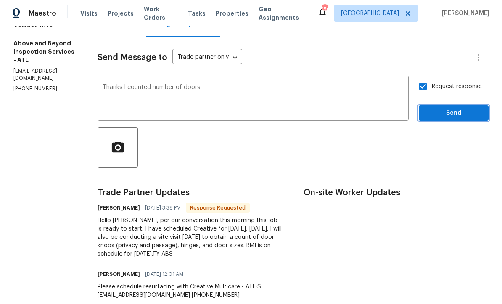
click at [462, 118] on span "Send" at bounding box center [453, 113] width 56 height 11
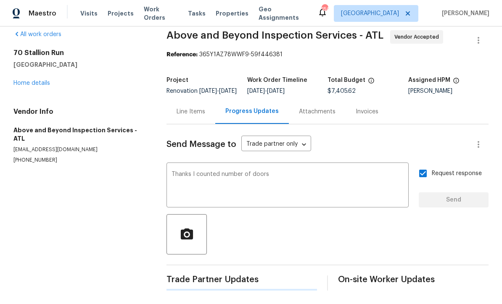
scroll to position [0, 0]
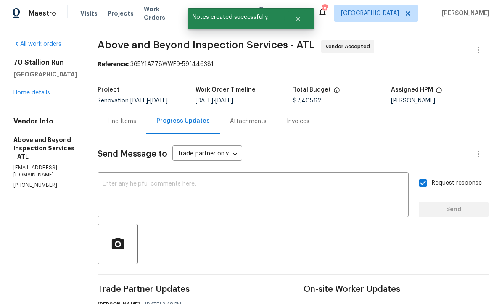
click at [27, 93] on link "Home details" at bounding box center [31, 93] width 37 height 6
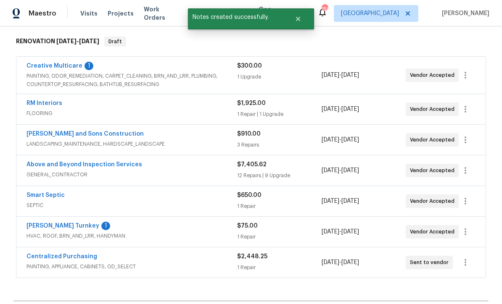
scroll to position [140, 0]
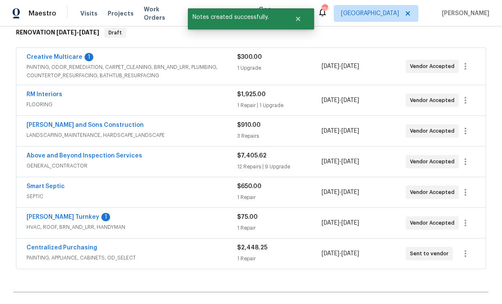
click at [45, 220] on link "Davis Turnkey" at bounding box center [62, 217] width 73 height 6
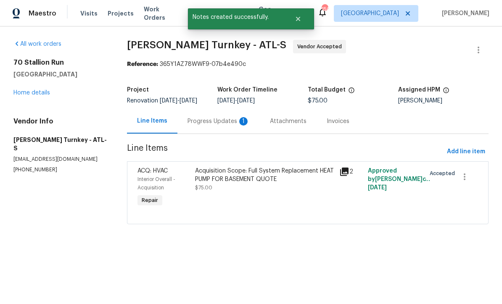
click at [205, 122] on div "Progress Updates 1" at bounding box center [218, 121] width 62 height 8
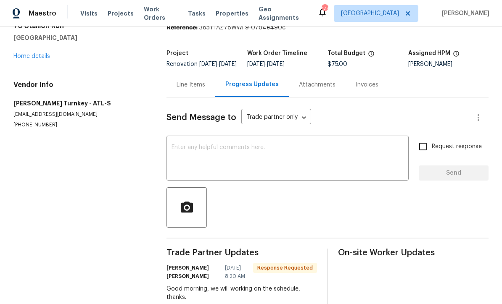
scroll to position [36, 0]
click at [173, 152] on textarea at bounding box center [287, 159] width 232 height 29
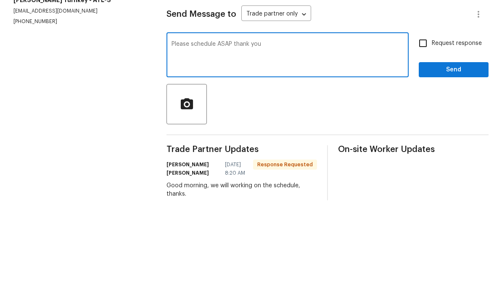
type textarea "Please schedule ASAP thank you"
click at [427, 138] on input "Request response" at bounding box center [423, 147] width 18 height 18
checkbox input "true"
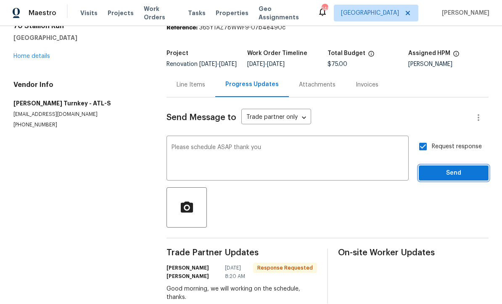
click at [460, 168] on span "Send" at bounding box center [453, 173] width 56 height 11
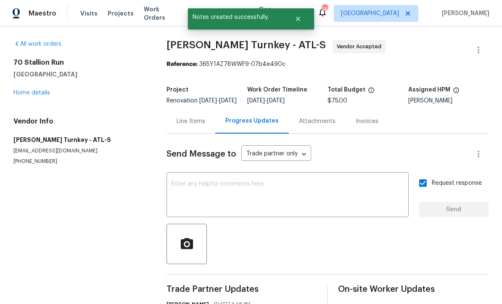
click at [29, 90] on link "Home details" at bounding box center [31, 93] width 37 height 6
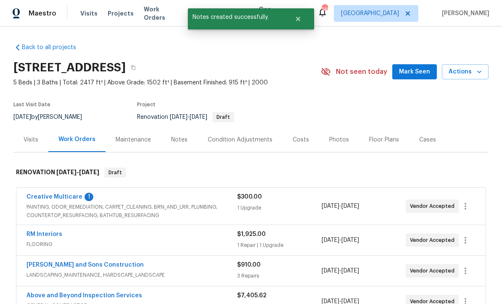
click at [45, 194] on link "Creative Multicare" at bounding box center [54, 197] width 56 height 6
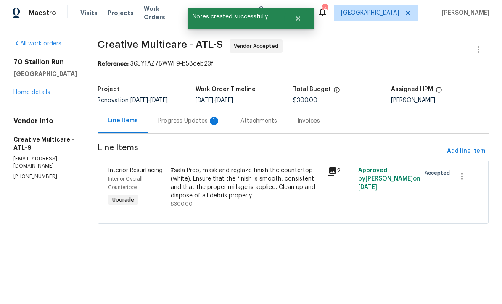
click at [200, 119] on div "Progress Updates 1" at bounding box center [189, 121] width 62 height 8
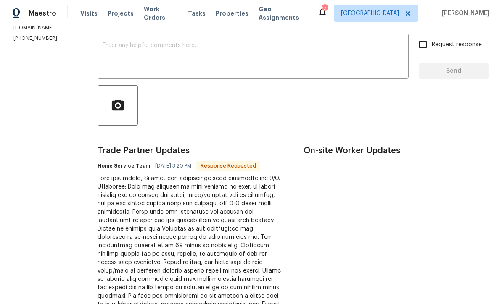
scroll to position [123, 0]
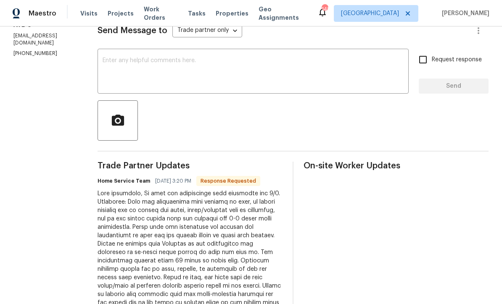
click at [131, 56] on div "x ​" at bounding box center [252, 72] width 311 height 43
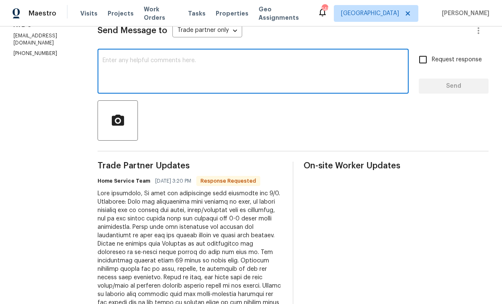
scroll to position [0, 0]
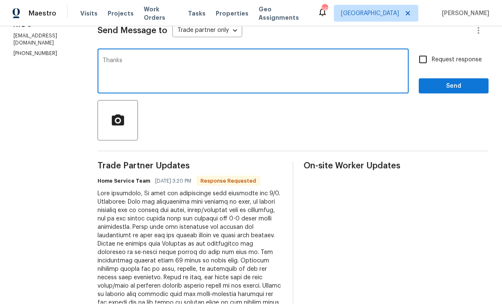
type textarea "Thanks"
click at [424, 60] on input "Request response" at bounding box center [423, 60] width 18 height 18
checkbox input "true"
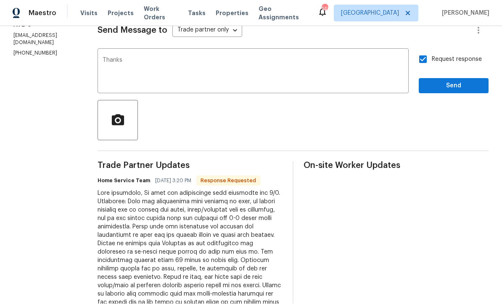
scroll to position [0, 0]
click at [472, 83] on span "Send" at bounding box center [453, 86] width 56 height 11
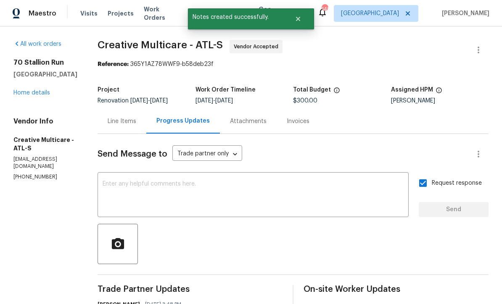
scroll to position [0, 0]
click at [27, 92] on link "Home details" at bounding box center [31, 93] width 37 height 6
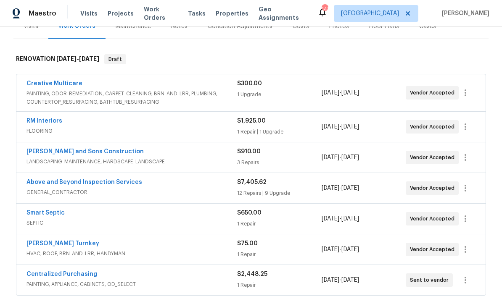
scroll to position [114, 0]
click at [69, 179] on link "Above and Beyond Inspection Services" at bounding box center [84, 182] width 116 height 6
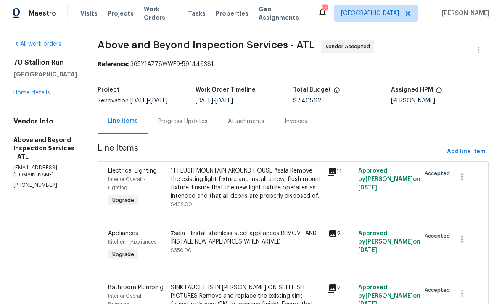
click at [207, 123] on div "Progress Updates" at bounding box center [183, 121] width 70 height 25
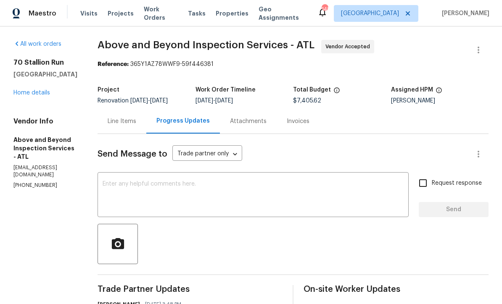
click at [133, 183] on div "x ​" at bounding box center [252, 195] width 311 height 43
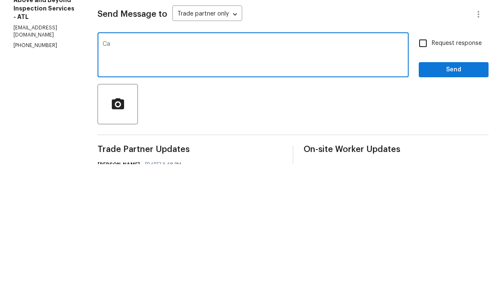
type textarea "C"
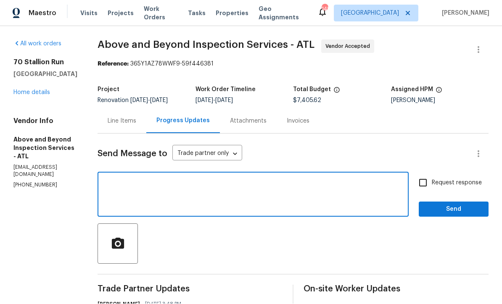
click at [29, 90] on link "Home details" at bounding box center [31, 93] width 37 height 6
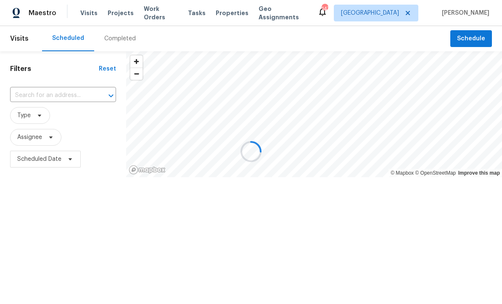
scroll to position [0, 0]
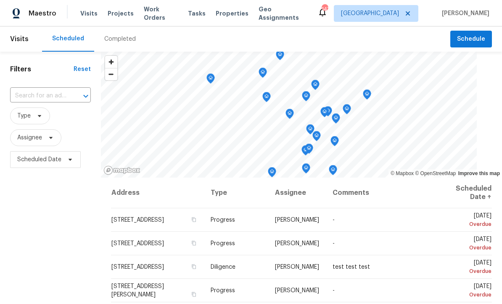
click at [32, 92] on input "text" at bounding box center [38, 95] width 57 height 13
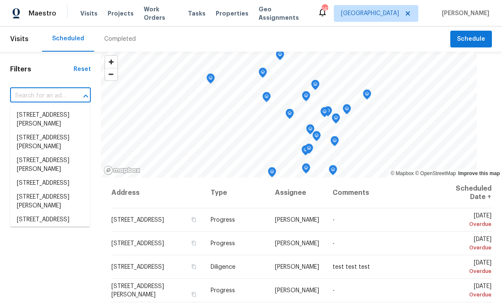
scroll to position [0, 0]
click at [29, 91] on input "text" at bounding box center [38, 95] width 57 height 13
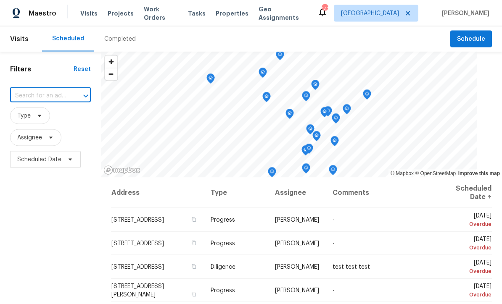
paste input "[STREET_ADDRESS][PERSON_NAME]"
type input "[STREET_ADDRESS][PERSON_NAME]"
click at [39, 115] on li "[STREET_ADDRESS][PERSON_NAME]" at bounding box center [50, 119] width 80 height 23
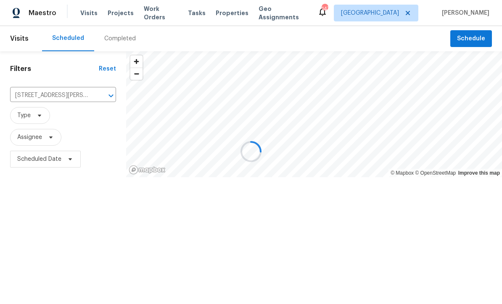
scroll to position [0, 0]
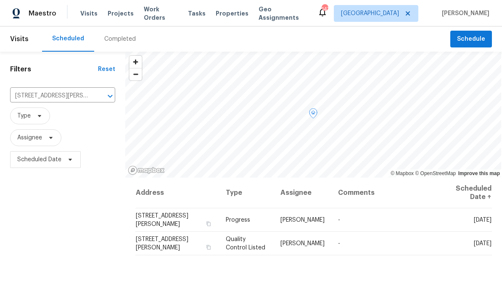
click at [0, 0] on span at bounding box center [0, 0] width 0 height 0
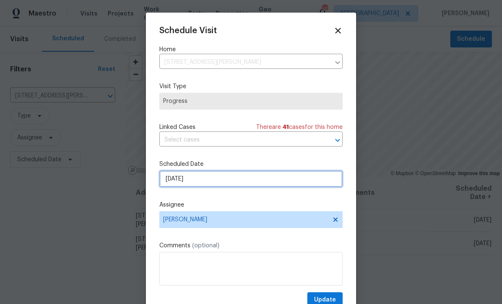
click at [179, 179] on input "[DATE]" at bounding box center [250, 179] width 183 height 17
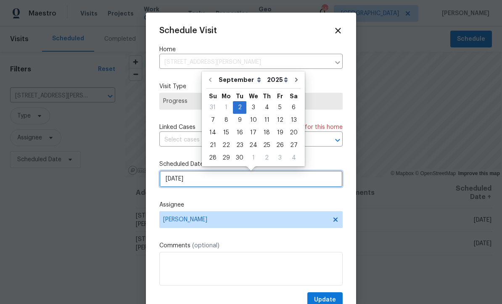
scroll to position [0, 0]
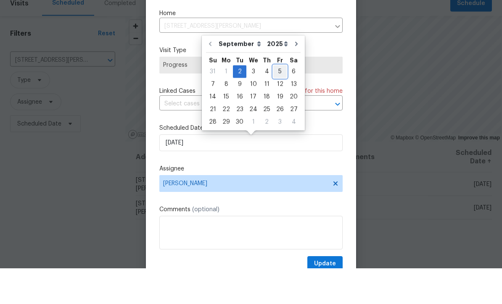
click at [273, 102] on div "5" at bounding box center [279, 108] width 13 height 12
type input "[DATE]"
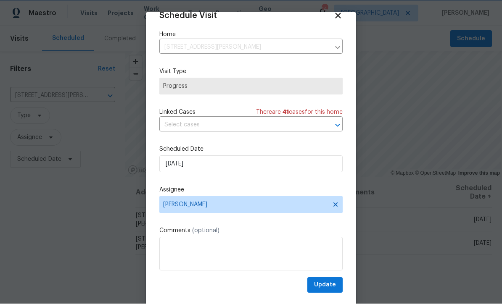
scroll to position [16, 0]
click at [326, 283] on span "Update" at bounding box center [325, 285] width 22 height 11
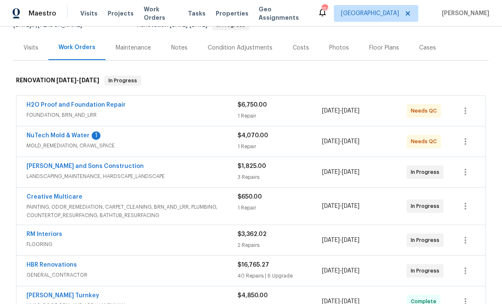
scroll to position [92, 0]
click at [58, 138] on link "NuTech Mold & Water" at bounding box center [57, 135] width 63 height 6
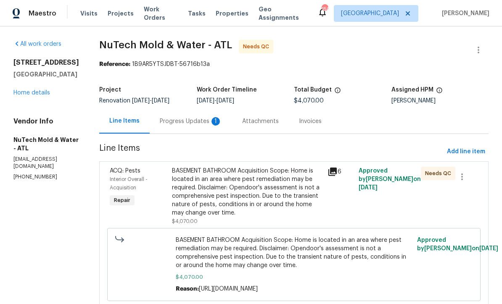
click at [164, 121] on div "Progress Updates 1" at bounding box center [191, 121] width 62 height 8
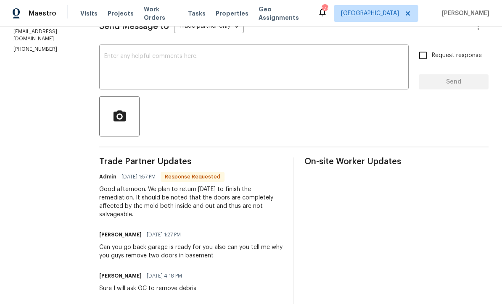
scroll to position [127, 0]
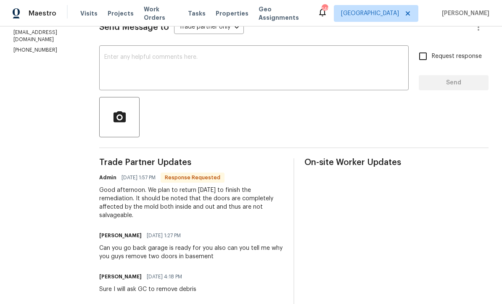
click at [109, 55] on textarea at bounding box center [253, 68] width 299 height 29
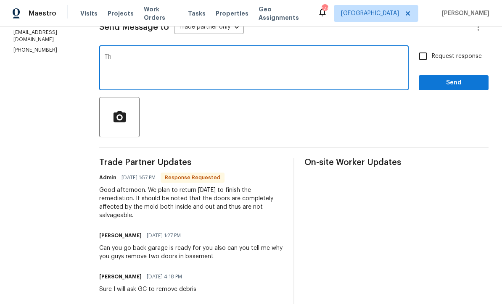
click at [117, 58] on textarea "Th" at bounding box center [253, 68] width 299 height 29
type textarea "Thanks"
click at [425, 53] on input "Request response" at bounding box center [423, 56] width 18 height 18
checkbox input "true"
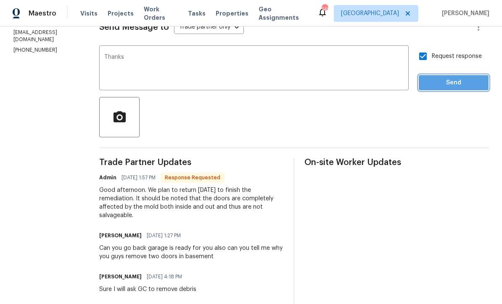
click at [446, 84] on span "Send" at bounding box center [453, 83] width 56 height 11
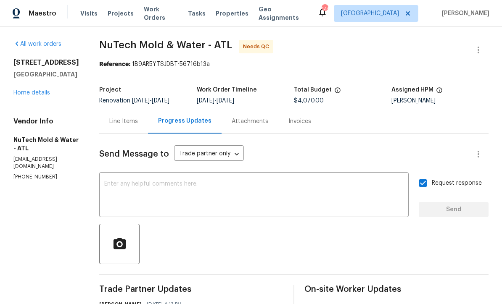
scroll to position [0, 0]
click at [33, 90] on link "Home details" at bounding box center [31, 93] width 37 height 6
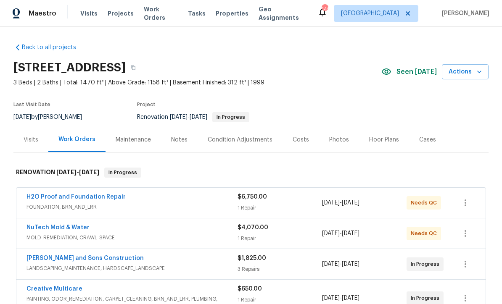
click at [73, 195] on link "H2O Proof and Foundation Repair" at bounding box center [75, 197] width 99 height 6
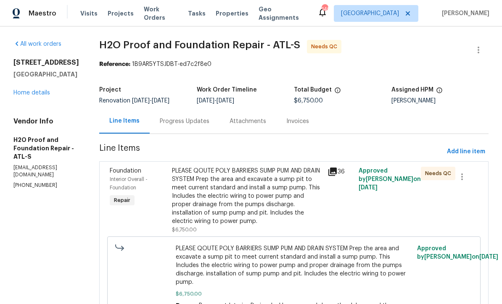
click at [160, 123] on div "Progress Updates" at bounding box center [185, 121] width 50 height 8
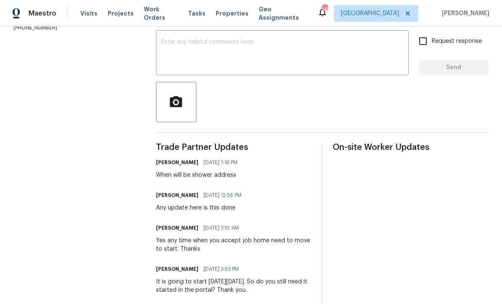
scroll to position [142, 0]
click at [163, 44] on div "x ​" at bounding box center [282, 54] width 252 height 43
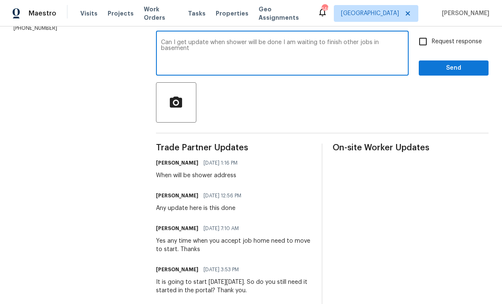
type textarea "Can I get update when shower will be done I am waiting to finish other jobs in …"
click at [430, 45] on input "Request response" at bounding box center [423, 42] width 18 height 18
checkbox input "true"
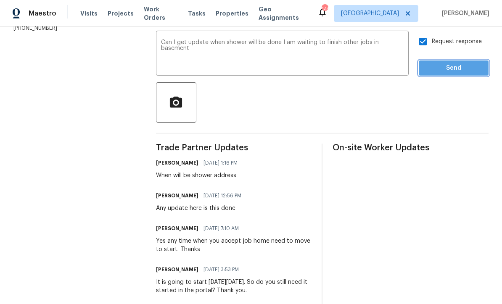
click at [453, 69] on span "Send" at bounding box center [453, 68] width 56 height 11
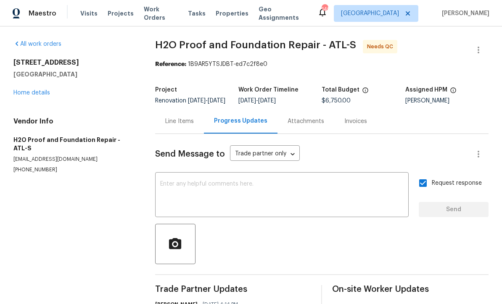
scroll to position [0, 0]
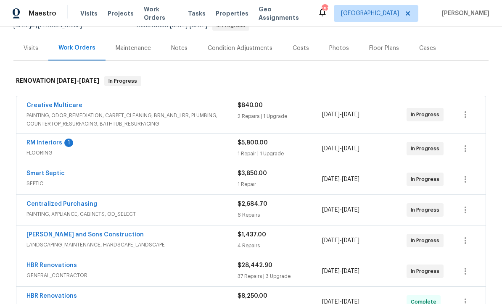
scroll to position [92, 0]
click at [41, 142] on link "RM Interiors" at bounding box center [44, 142] width 36 height 6
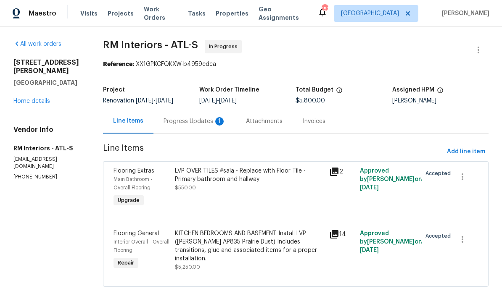
click at [182, 117] on div "Progress Updates 1" at bounding box center [194, 121] width 62 height 8
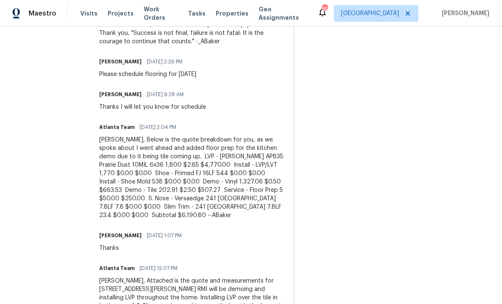
scroll to position [699, 0]
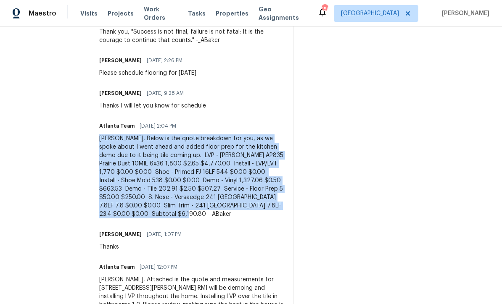
copy div "[PERSON_NAME], Below is the quote breakdown for you, as we spoke about I went a…"
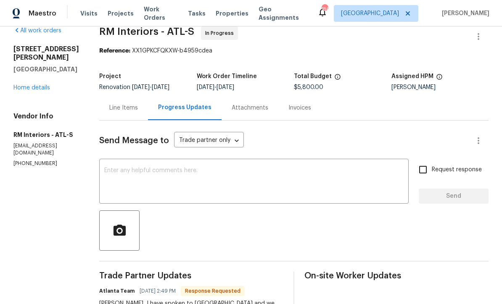
scroll to position [1, 0]
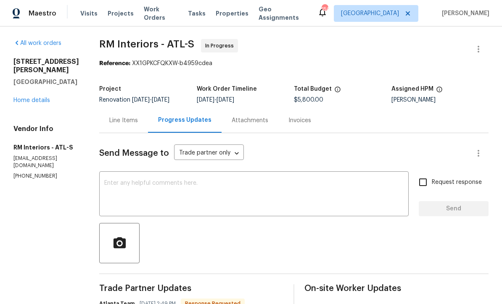
click at [113, 121] on div "Line Items" at bounding box center [123, 120] width 29 height 8
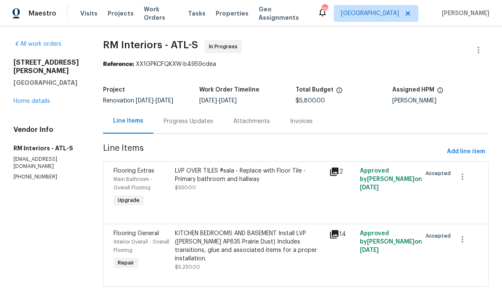
scroll to position [8, 0]
click at [181, 117] on div "Progress Updates" at bounding box center [188, 121] width 50 height 8
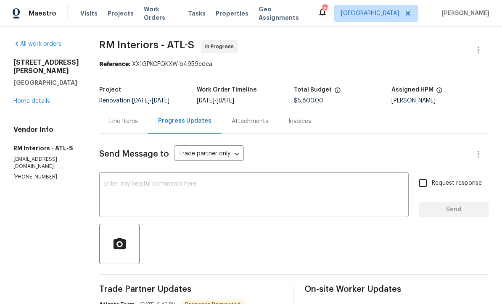
click at [115, 117] on div "Line Items" at bounding box center [123, 121] width 29 height 8
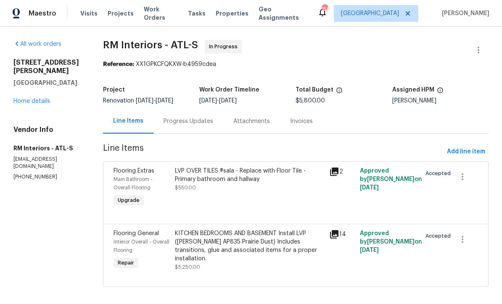
scroll to position [8, 0]
click at [222, 231] on div "KITCHEN BEDROOMS AND BASEMENT Install LVP ([PERSON_NAME] AP835 Prairie Dust) In…" at bounding box center [249, 246] width 149 height 34
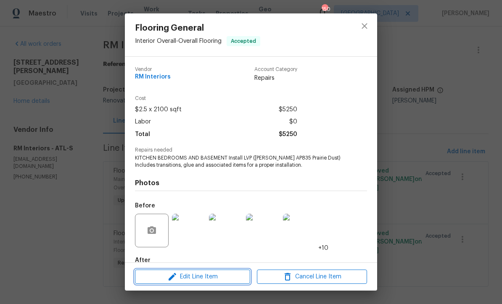
click at [195, 278] on span "Edit Line Item" at bounding box center [192, 277] width 110 height 11
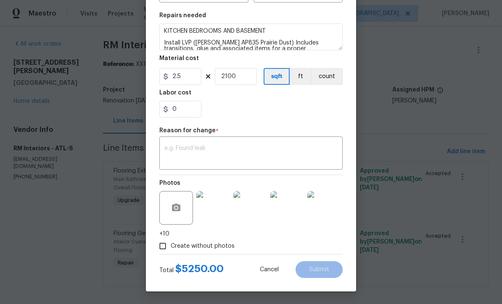
scroll to position [120, 0]
click at [171, 146] on textarea at bounding box center [250, 154] width 173 height 18
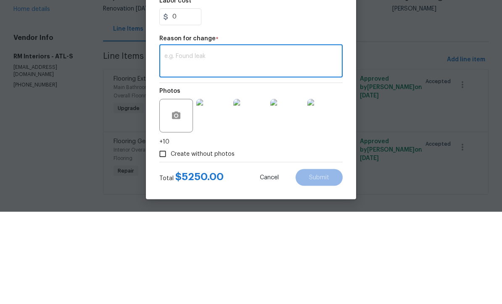
click at [172, 145] on textarea at bounding box center [250, 154] width 173 height 18
paste textarea "[PERSON_NAME], Below is the quote breakdown for you, as we spoke about I went a…"
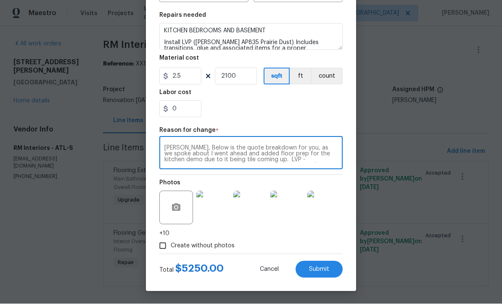
type textarea "[PERSON_NAME], Below is the quote breakdown for you, as we spoke about I went a…"
click at [235, 71] on input "2100" at bounding box center [236, 76] width 42 height 17
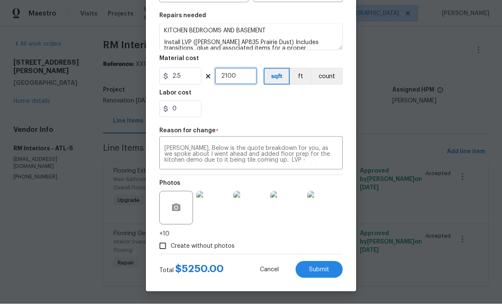
click at [250, 75] on input "2100" at bounding box center [236, 76] width 42 height 17
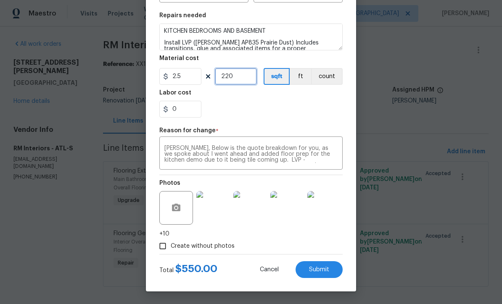
click at [239, 78] on input "220" at bounding box center [236, 76] width 42 height 17
click at [240, 81] on input "2200" at bounding box center [236, 76] width 42 height 17
click at [238, 74] on input "2350" at bounding box center [236, 76] width 42 height 17
click at [242, 79] on input "2280" at bounding box center [236, 76] width 42 height 17
click at [247, 76] on input "2280" at bounding box center [236, 76] width 42 height 17
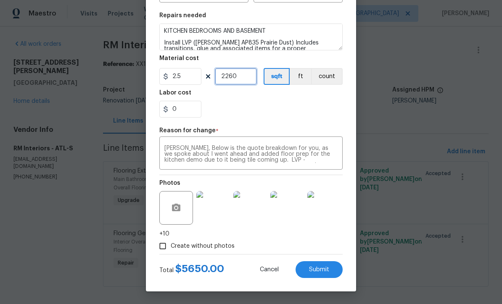
click at [239, 74] on input "2260" at bounding box center [236, 76] width 42 height 17
click at [238, 75] on input "2268" at bounding box center [236, 76] width 42 height 17
click at [316, 267] on span "Submit" at bounding box center [319, 270] width 20 height 6
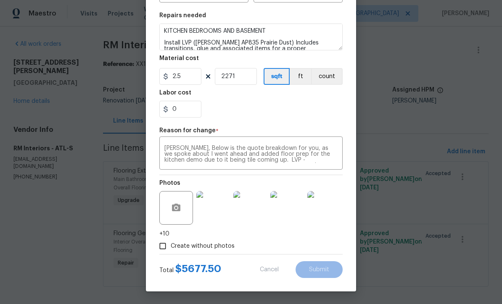
type input "2100"
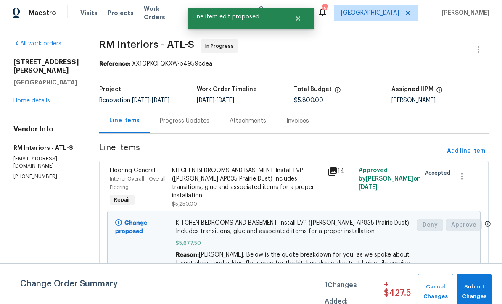
scroll to position [0, 0]
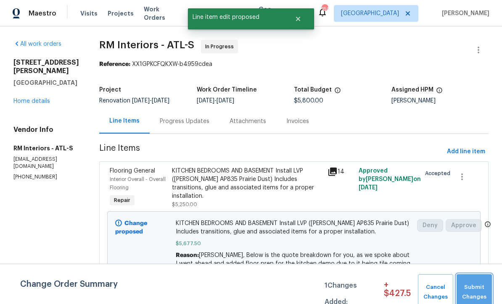
click at [477, 284] on span "Submit Changes" at bounding box center [473, 292] width 27 height 19
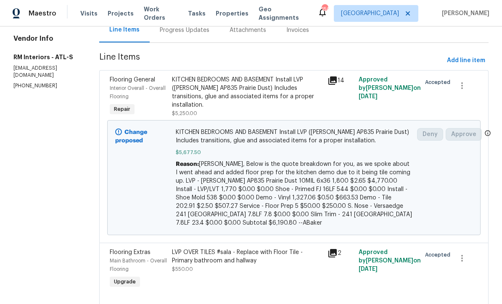
scroll to position [91, 0]
click at [483, 110] on div "Flooring General Interior Overall - Overall Flooring Repair KITCHEN BEDROOMS AN…" at bounding box center [293, 157] width 389 height 173
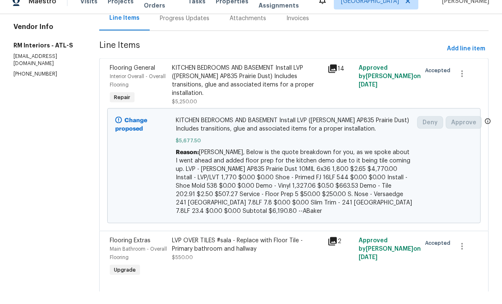
scroll to position [0, 0]
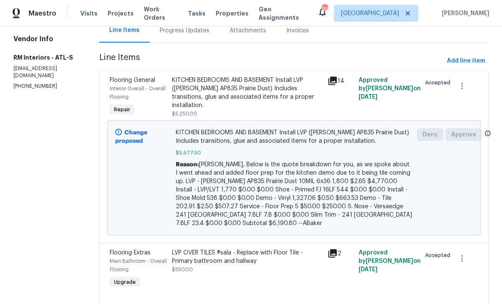
click at [208, 267] on div "LVP OVER TILES #sala - Replace with Floor Tile - Primary bathroom and hallway $…" at bounding box center [247, 261] width 150 height 25
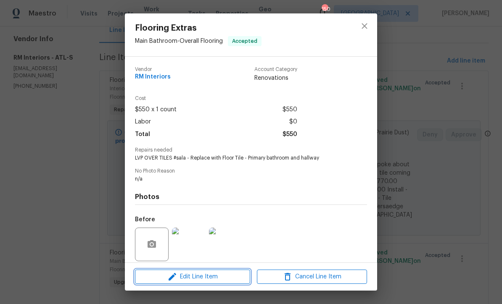
click at [197, 282] on span "Edit Line Item" at bounding box center [192, 277] width 110 height 11
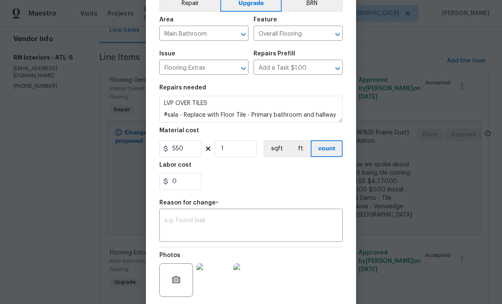
scroll to position [56, 0]
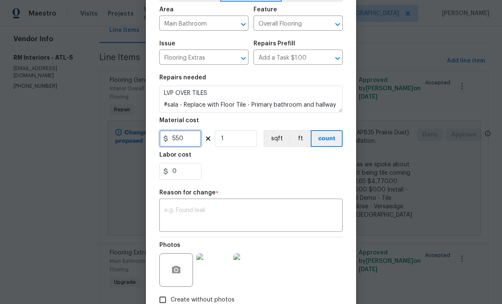
click at [188, 141] on input "550" at bounding box center [180, 138] width 42 height 17
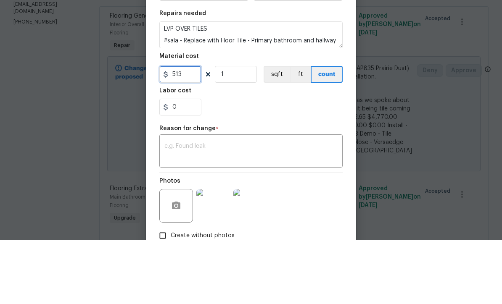
type input "513"
click at [225, 163] on div "0" at bounding box center [250, 171] width 183 height 17
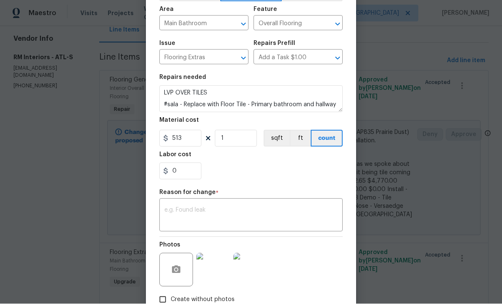
click at [174, 213] on textarea at bounding box center [250, 216] width 173 height 18
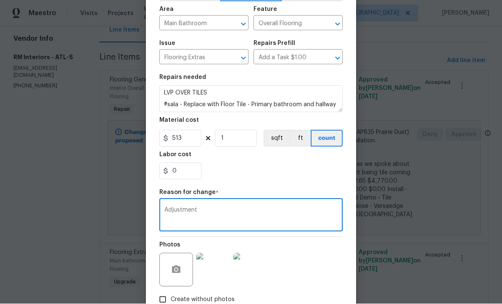
type textarea "Adjustment"
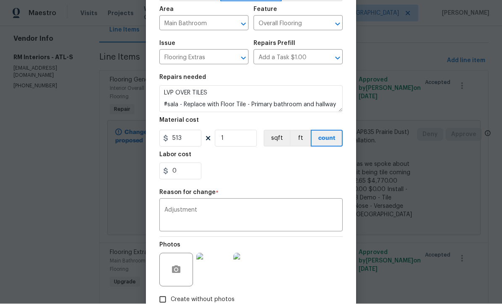
type input "550"
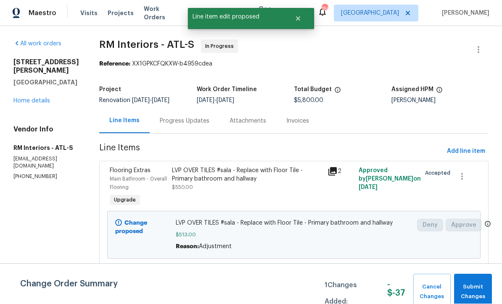
scroll to position [0, 0]
click at [468, 281] on button "Submit Changes" at bounding box center [473, 292] width 38 height 36
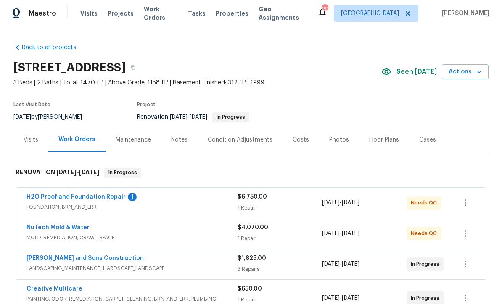
click at [70, 194] on link "H2O Proof and Foundation Repair" at bounding box center [75, 197] width 99 height 6
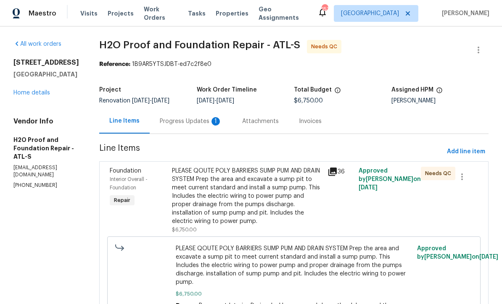
click at [160, 119] on div "Progress Updates 1" at bounding box center [191, 121] width 62 height 8
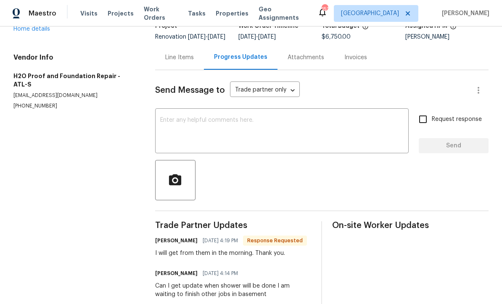
scroll to position [63, 0]
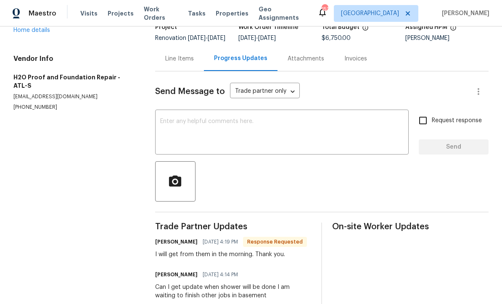
click at [160, 125] on textarea at bounding box center [281, 132] width 243 height 29
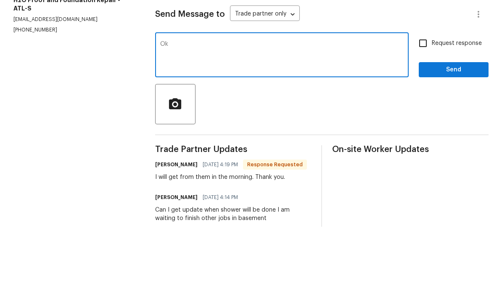
type textarea "Ok"
click at [435, 139] on button "Send" at bounding box center [453, 147] width 70 height 16
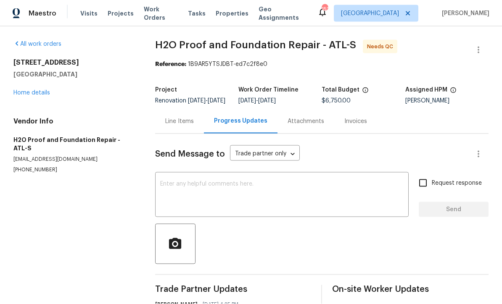
scroll to position [0, 0]
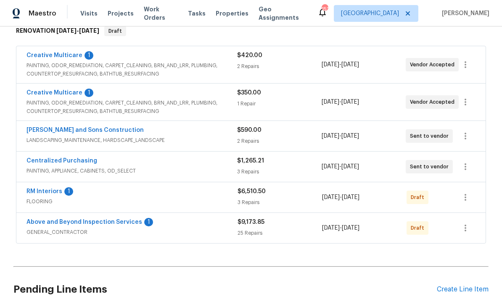
scroll to position [144, 0]
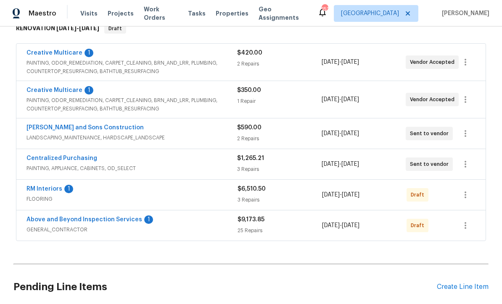
click at [77, 222] on link "Above and Beyond Inspection Services" at bounding box center [84, 220] width 116 height 6
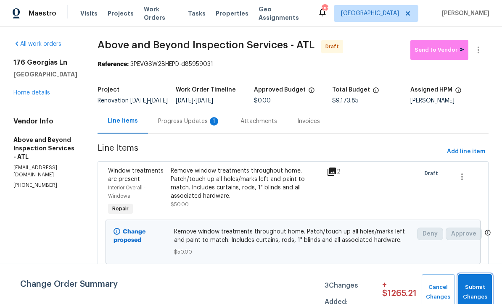
click at [476, 289] on span "Submit Changes" at bounding box center [474, 292] width 25 height 19
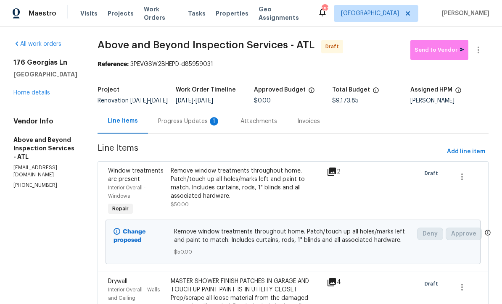
click at [205, 124] on div "Progress Updates 1" at bounding box center [189, 121] width 62 height 8
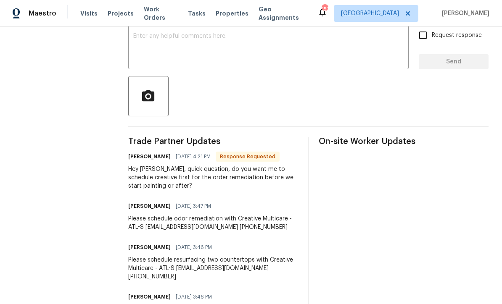
scroll to position [148, 0]
click at [145, 39] on textarea at bounding box center [268, 47] width 270 height 29
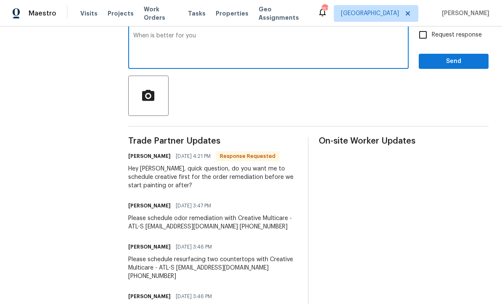
type textarea "When is better for you"
click at [422, 36] on input "Request response" at bounding box center [423, 35] width 18 height 18
checkbox input "true"
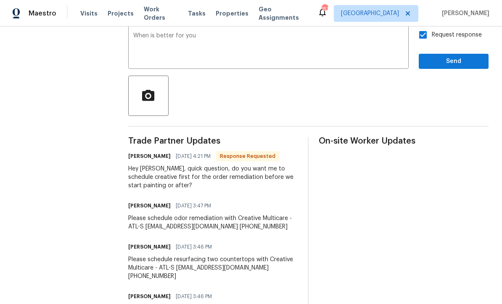
click at [442, 67] on span "Send" at bounding box center [453, 61] width 56 height 11
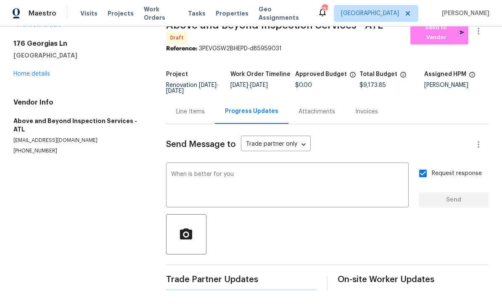
scroll to position [0, 0]
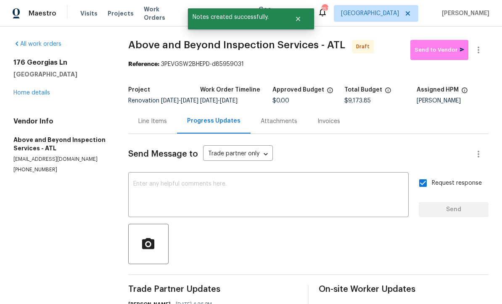
click at [31, 92] on link "Home details" at bounding box center [31, 93] width 37 height 6
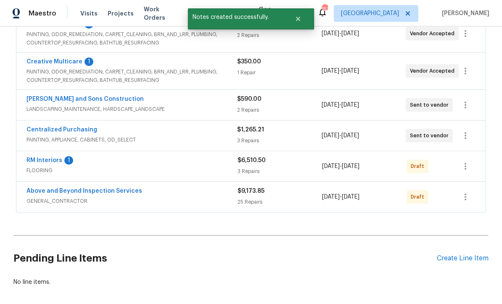
scroll to position [175, 0]
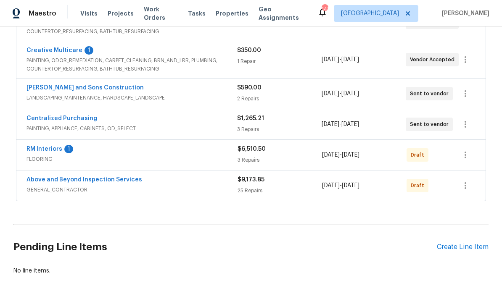
scroll to position [184, 0]
click at [69, 179] on link "Above and Beyond Inspection Services" at bounding box center [84, 180] width 116 height 6
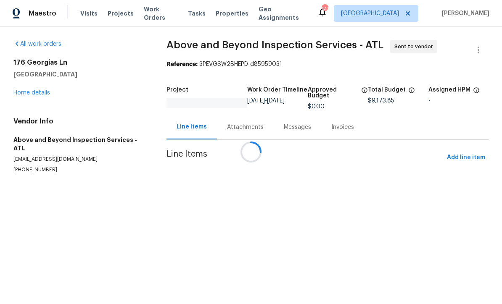
click at [25, 94] on div at bounding box center [251, 152] width 502 height 304
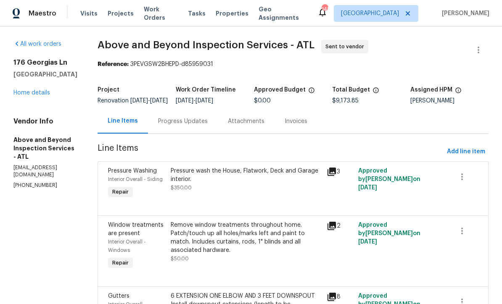
click at [29, 94] on link "Home details" at bounding box center [31, 93] width 37 height 6
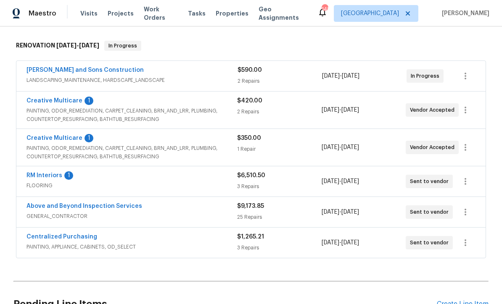
scroll to position [152, 0]
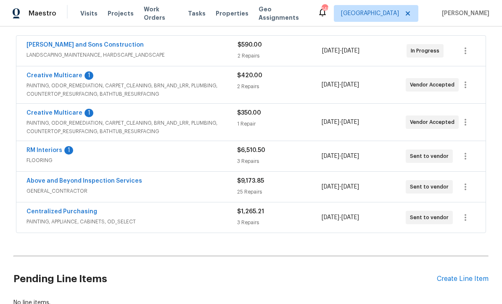
click at [48, 182] on link "Above and Beyond Inspection Services" at bounding box center [84, 181] width 116 height 6
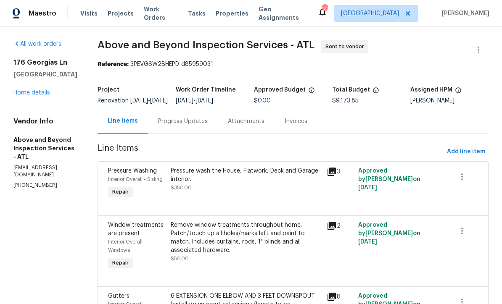
click at [205, 126] on div "Progress Updates" at bounding box center [183, 121] width 50 height 8
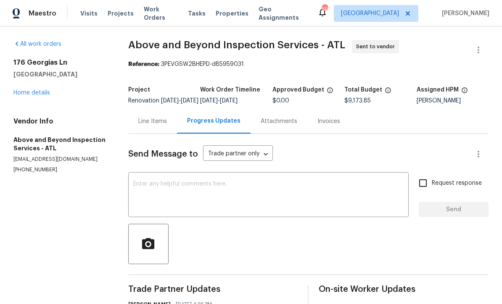
click at [142, 189] on textarea at bounding box center [268, 195] width 270 height 29
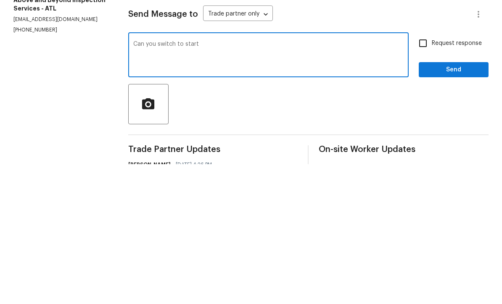
type textarea "Can you switch to start"
click at [425, 174] on input "Request response" at bounding box center [423, 183] width 18 height 18
checkbox input "true"
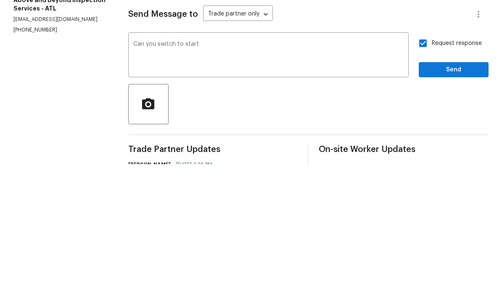
scroll to position [28, 0]
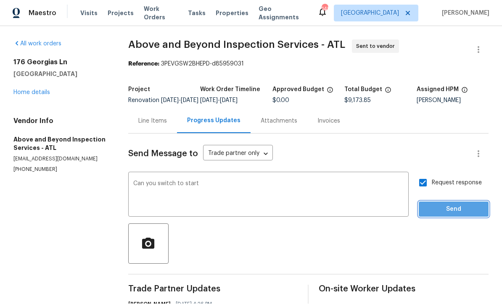
click at [457, 205] on span "Send" at bounding box center [453, 210] width 56 height 11
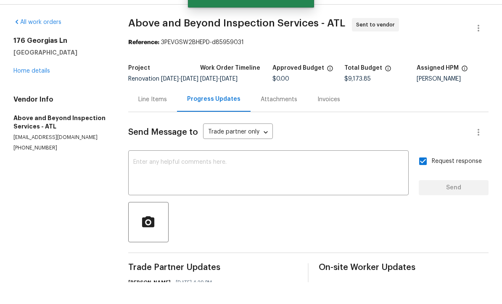
scroll to position [0, 0]
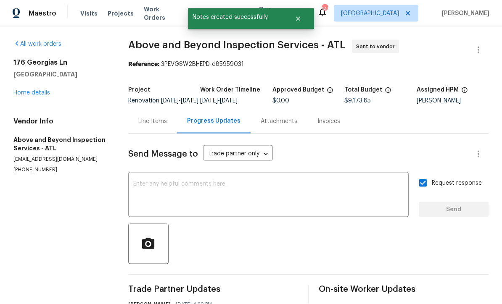
click at [32, 90] on link "Home details" at bounding box center [31, 93] width 37 height 6
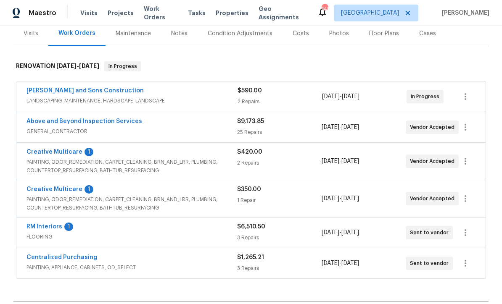
scroll to position [105, 0]
click at [58, 150] on link "Creative Multicare" at bounding box center [54, 153] width 56 height 6
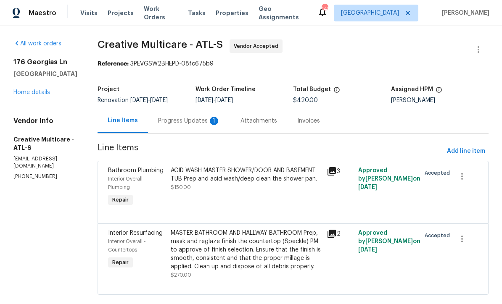
scroll to position [0, 0]
click at [197, 119] on div "Progress Updates 1" at bounding box center [189, 121] width 62 height 8
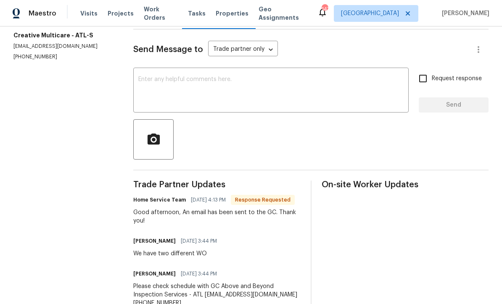
scroll to position [104, 0]
click at [147, 85] on textarea at bounding box center [270, 91] width 265 height 29
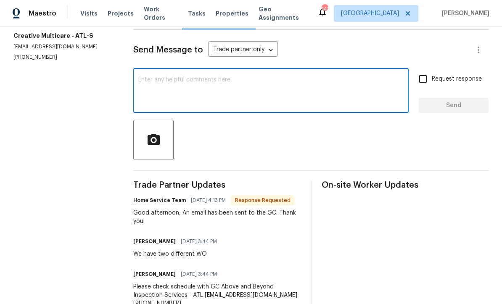
scroll to position [0, 0]
type textarea "Thanks please switch to start"
click at [425, 75] on input "Request response" at bounding box center [423, 79] width 18 height 18
checkbox input "true"
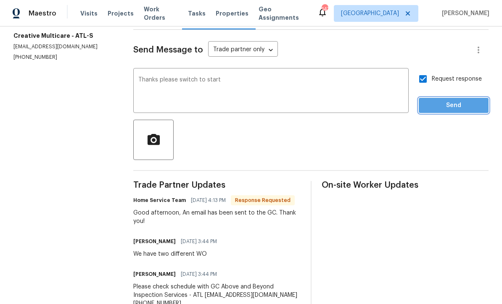
click at [454, 104] on span "Send" at bounding box center [453, 105] width 56 height 11
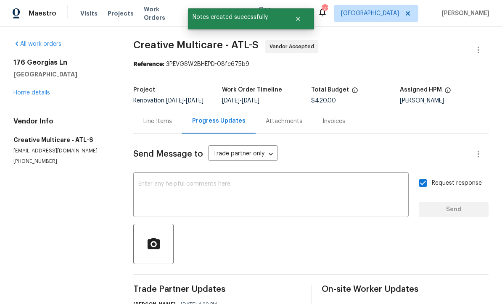
click at [34, 90] on link "Home details" at bounding box center [31, 93] width 37 height 6
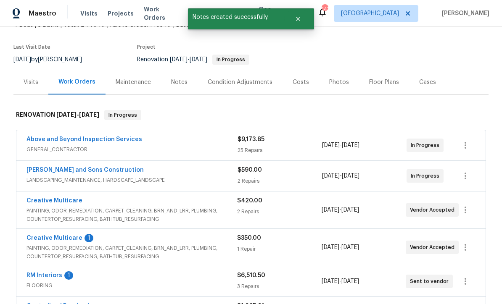
scroll to position [62, 0]
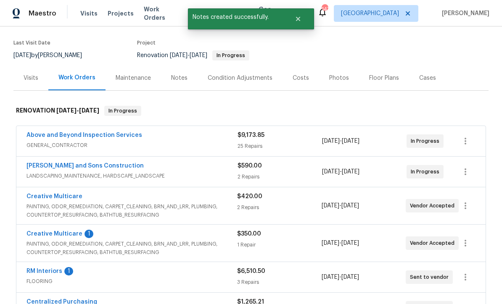
click at [46, 199] on link "Creative Multicare" at bounding box center [54, 197] width 56 height 6
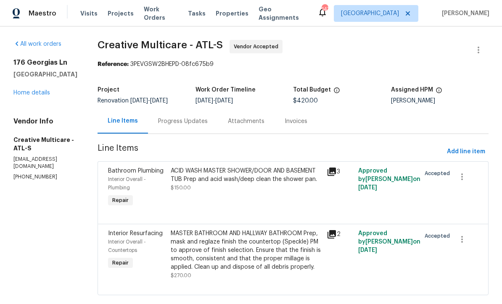
click at [28, 90] on link "Home details" at bounding box center [31, 93] width 37 height 6
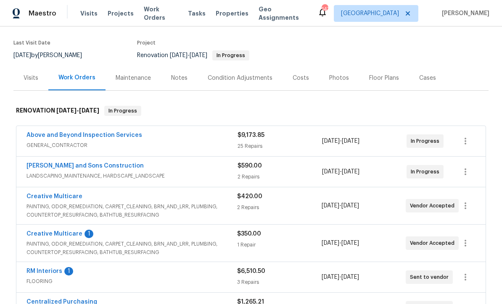
scroll to position [66, 0]
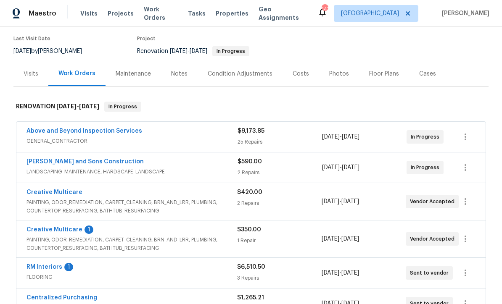
click at [49, 231] on link "Creative Multicare" at bounding box center [54, 230] width 56 height 6
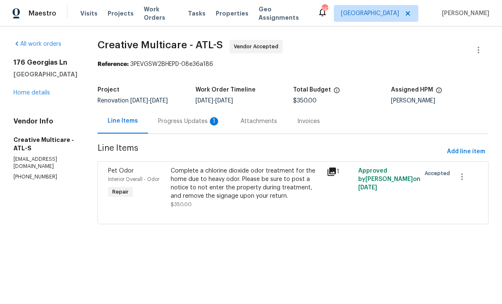
click at [200, 122] on div "Progress Updates 1" at bounding box center [189, 121] width 62 height 8
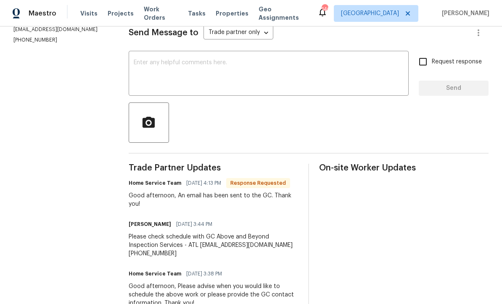
scroll to position [121, 0]
click at [145, 61] on textarea at bounding box center [269, 74] width 270 height 29
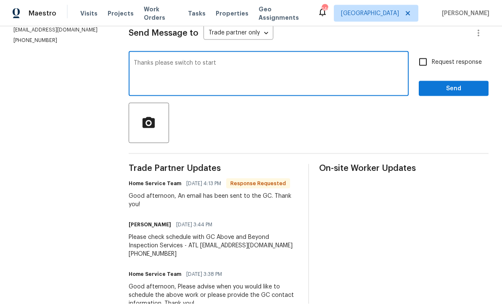
type textarea "Thanks please switch to start"
click at [425, 55] on input "Request response" at bounding box center [423, 62] width 18 height 18
checkbox input "true"
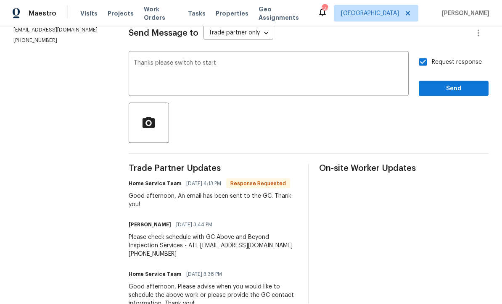
scroll to position [0, 0]
click at [462, 85] on span "Send" at bounding box center [453, 89] width 56 height 11
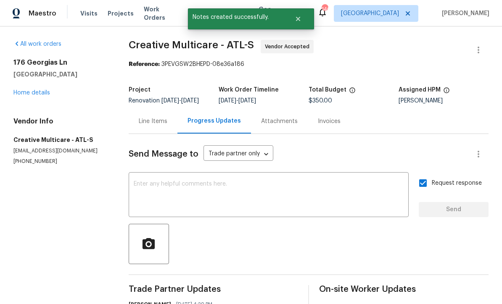
click at [31, 90] on link "Home details" at bounding box center [31, 93] width 37 height 6
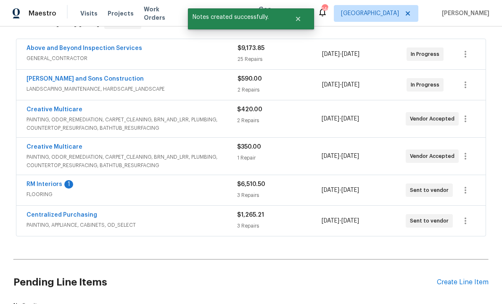
scroll to position [149, 0]
click at [40, 184] on link "RM Interiors" at bounding box center [44, 184] width 36 height 6
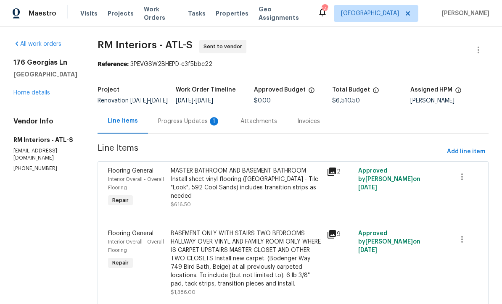
click at [173, 124] on div "Progress Updates 1" at bounding box center [189, 121] width 62 height 8
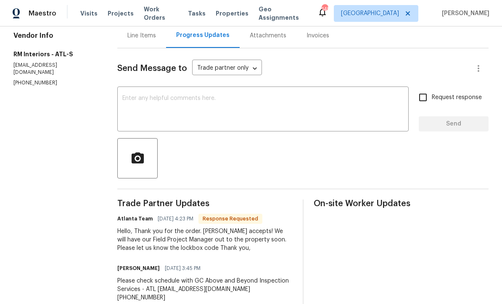
scroll to position [86, 0]
click at [129, 102] on textarea at bounding box center [262, 109] width 281 height 29
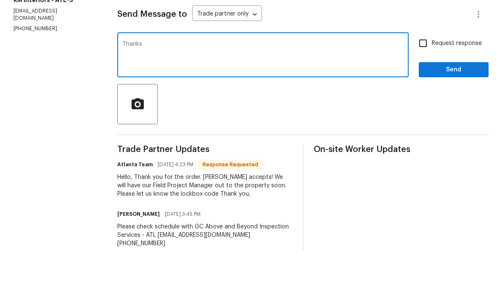
type textarea "Thanks"
click at [452, 119] on span "Send" at bounding box center [453, 124] width 56 height 11
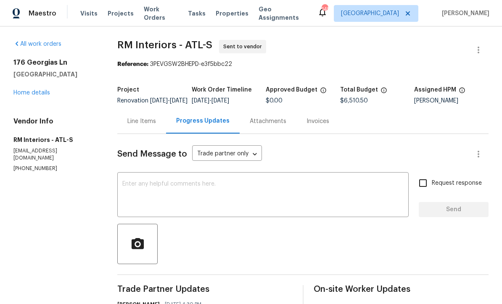
scroll to position [0, 0]
click at [27, 95] on link "Home details" at bounding box center [31, 93] width 37 height 6
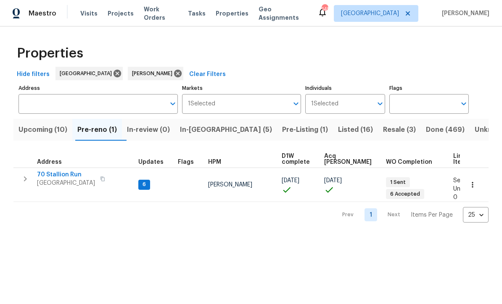
click at [52, 175] on span "70 Stallion Run" at bounding box center [66, 175] width 58 height 8
click at [202, 131] on span "In-[GEOGRAPHIC_DATA] (5)" at bounding box center [226, 130] width 92 height 12
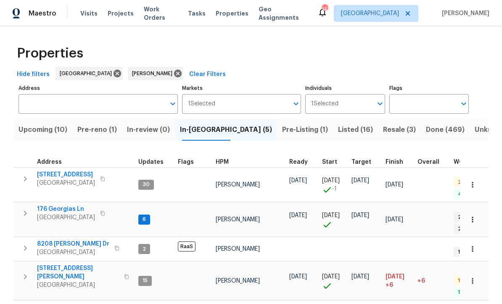
click at [74, 205] on span "176 Georgias Ln" at bounding box center [66, 209] width 58 height 8
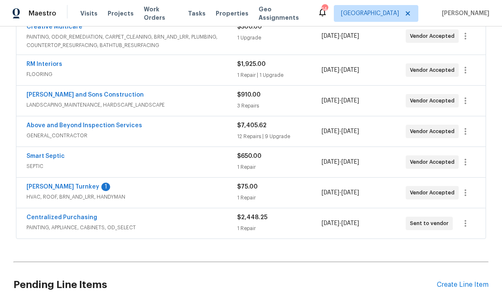
scroll to position [187, 0]
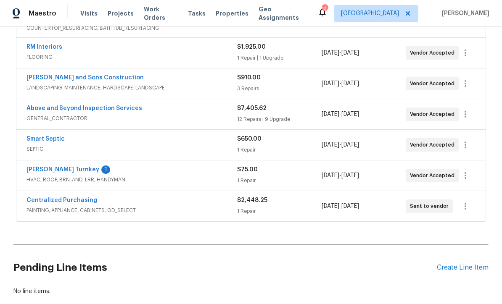
click at [38, 170] on link "Davis Turnkey" at bounding box center [62, 170] width 73 height 6
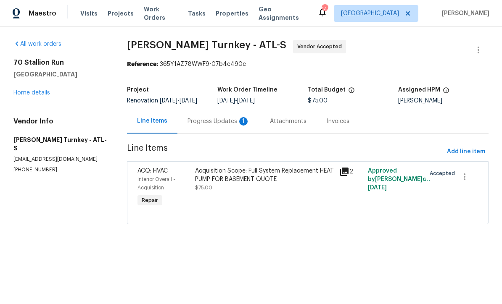
click at [205, 120] on div "Progress Updates 1" at bounding box center [218, 121] width 62 height 8
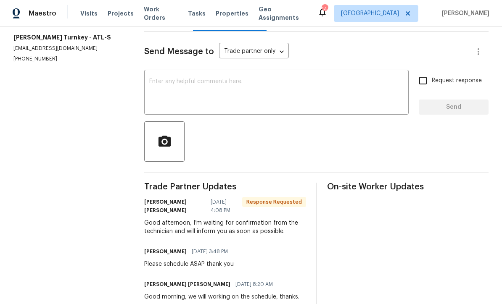
scroll to position [102, 0]
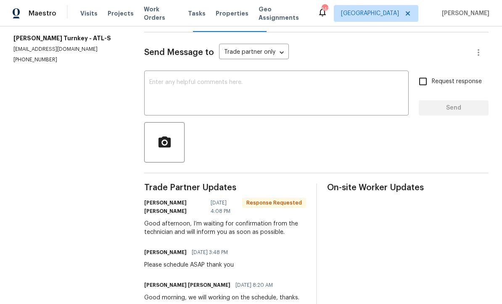
click at [155, 92] on textarea at bounding box center [276, 93] width 254 height 29
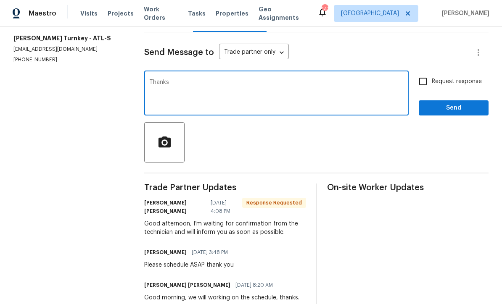
type textarea "Thanks"
click at [466, 113] on span "Send" at bounding box center [453, 108] width 56 height 11
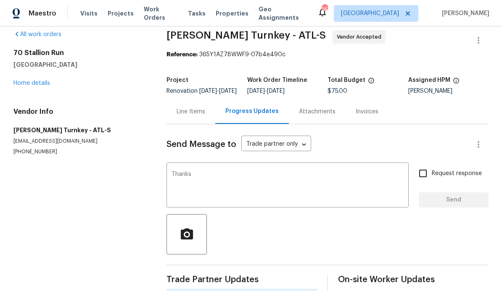
scroll to position [0, 0]
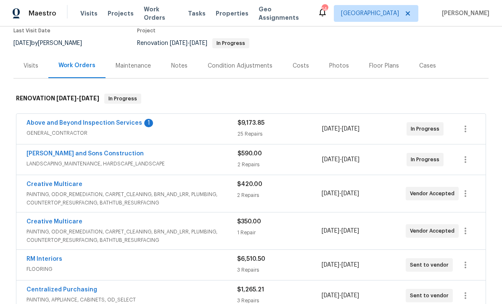
scroll to position [55, 0]
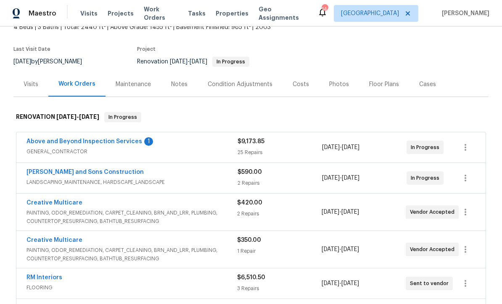
click at [110, 139] on link "Above and Beyond Inspection Services" at bounding box center [84, 142] width 116 height 6
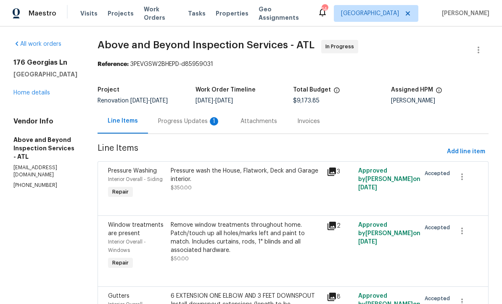
click at [220, 120] on div "Progress Updates 1" at bounding box center [189, 121] width 62 height 8
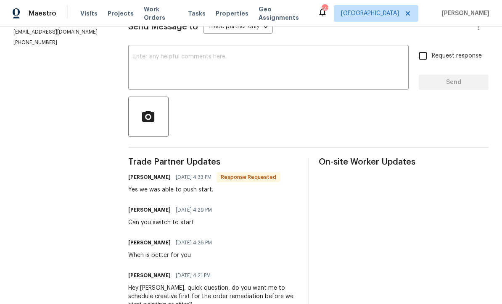
scroll to position [122, 0]
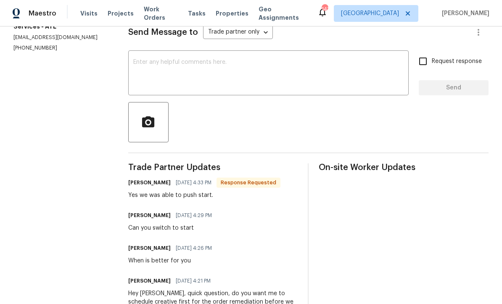
click at [170, 52] on div "Send Message to Trade partner only Trade partner only ​ x ​ Request response Se…" at bounding box center [308, 234] width 360 height 444
click at [173, 60] on div "x ​" at bounding box center [268, 74] width 280 height 43
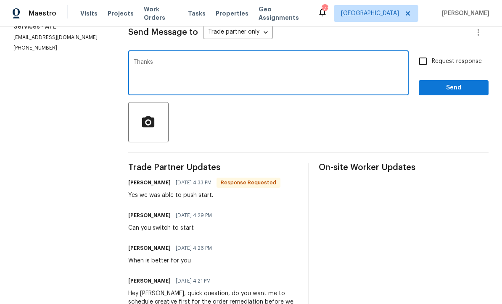
type textarea "Thanks"
click at [469, 88] on button "Send" at bounding box center [453, 88] width 70 height 16
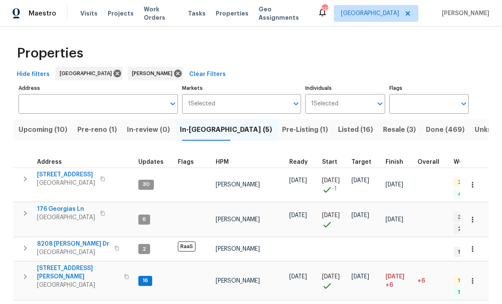
scroll to position [7, 0]
click at [53, 264] on span "[STREET_ADDRESS][PERSON_NAME]" at bounding box center [78, 272] width 82 height 17
click at [100, 133] on span "Pre-reno (1)" at bounding box center [96, 130] width 39 height 12
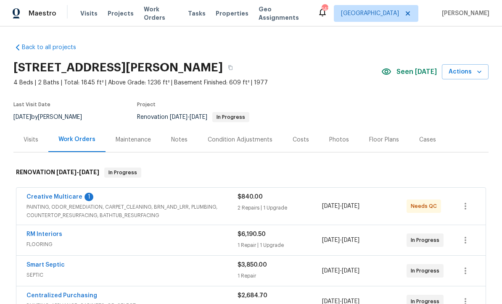
click at [44, 200] on link "Creative Multicare" at bounding box center [54, 197] width 56 height 6
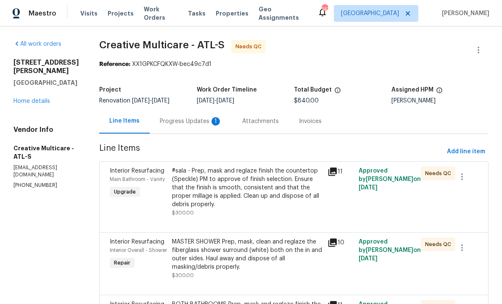
click at [199, 118] on div "Progress Updates 1" at bounding box center [191, 121] width 62 height 8
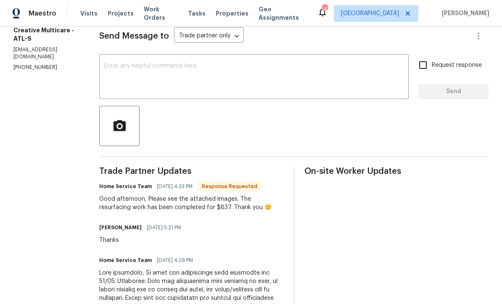
scroll to position [122, 0]
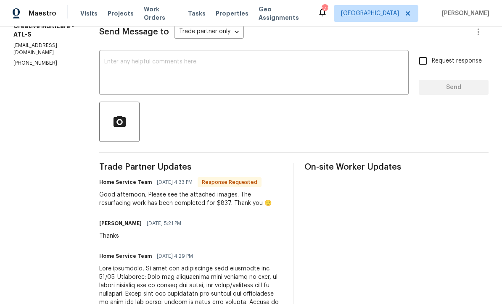
click at [134, 53] on div "x ​" at bounding box center [253, 73] width 309 height 43
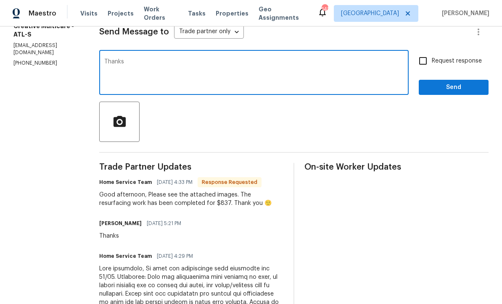
type textarea "Thanks"
click at [424, 56] on input "Request response" at bounding box center [423, 61] width 18 height 18
checkbox input "true"
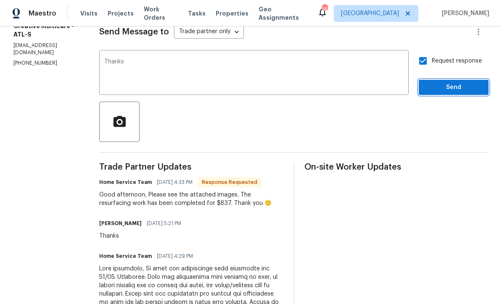
click at [440, 87] on span "Send" at bounding box center [453, 87] width 56 height 11
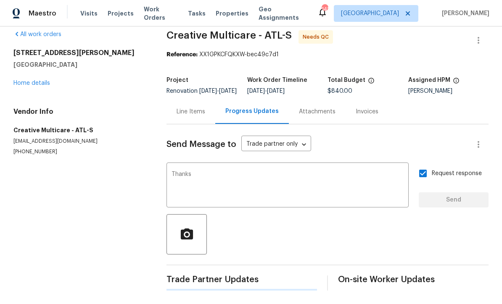
scroll to position [0, 0]
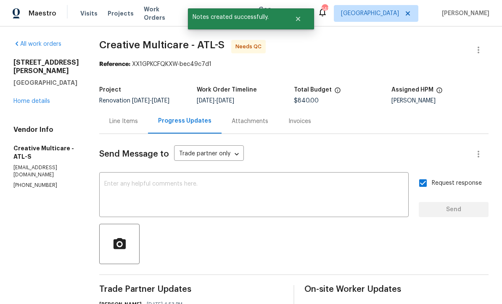
click at [138, 122] on div "Line Items" at bounding box center [123, 121] width 29 height 8
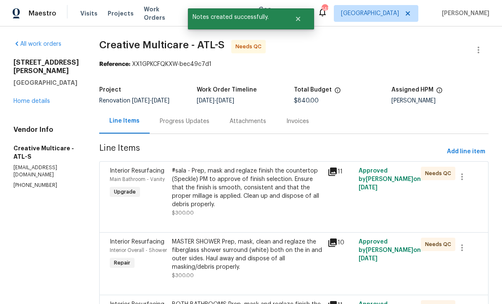
click at [220, 199] on div "#sala - Prep, mask and reglaze finish the countertop (Speckle) PM to approve of…" at bounding box center [247, 188] width 150 height 42
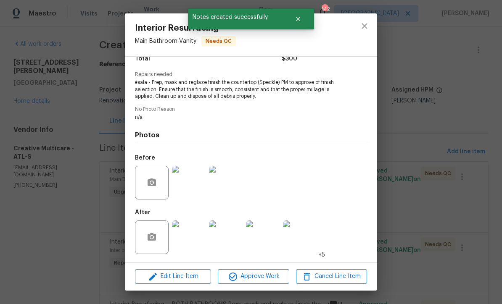
scroll to position [77, 0]
click at [181, 182] on img at bounding box center [189, 183] width 34 height 34
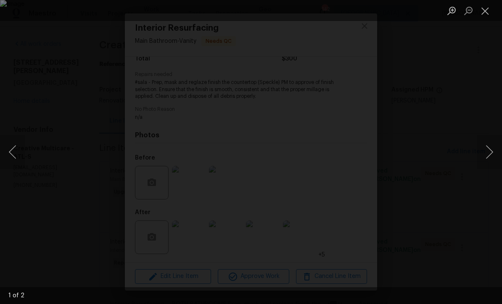
click at [491, 158] on button "Next image" at bounding box center [488, 152] width 25 height 34
click at [485, 9] on button "Close lightbox" at bounding box center [484, 10] width 17 height 15
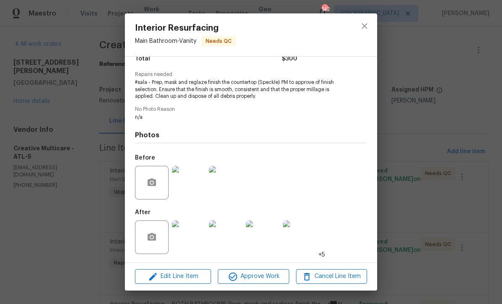
click at [192, 242] on img at bounding box center [189, 238] width 34 height 34
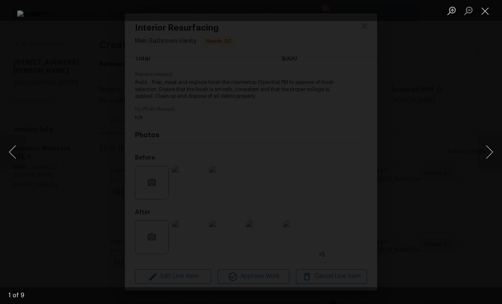
click at [489, 152] on button "Next image" at bounding box center [488, 152] width 25 height 34
click at [488, 152] on button "Next image" at bounding box center [488, 152] width 25 height 34
click at [488, 151] on button "Next image" at bounding box center [488, 152] width 25 height 34
click at [484, 153] on button "Next image" at bounding box center [488, 152] width 25 height 34
click at [487, 15] on button "Close lightbox" at bounding box center [484, 10] width 17 height 15
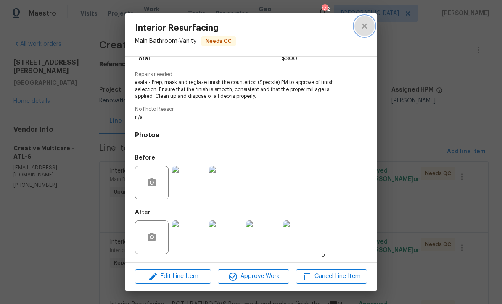
click at [365, 26] on icon "close" at bounding box center [364, 26] width 10 height 10
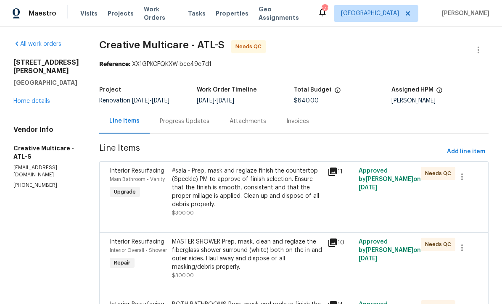
click at [226, 264] on div "MASTER SHOWER Prep, mask, clean and reglaze the fiberglass shower surround (whi…" at bounding box center [247, 255] width 150 height 34
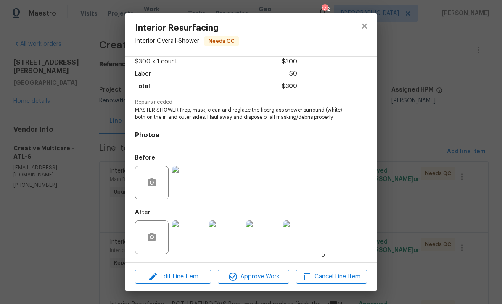
scroll to position [50, 0]
click at [189, 240] on img at bounding box center [189, 238] width 34 height 34
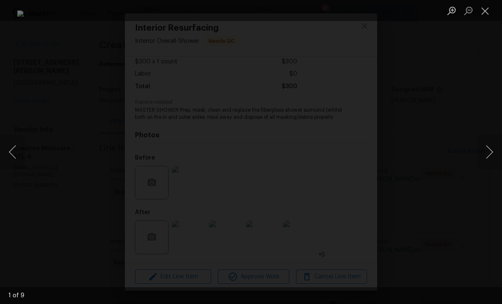
click at [489, 150] on button "Next image" at bounding box center [488, 152] width 25 height 34
click at [492, 147] on button "Next image" at bounding box center [488, 152] width 25 height 34
click at [487, 147] on button "Next image" at bounding box center [488, 152] width 25 height 34
click at [488, 147] on button "Next image" at bounding box center [488, 152] width 25 height 34
click at [490, 149] on button "Next image" at bounding box center [488, 152] width 25 height 34
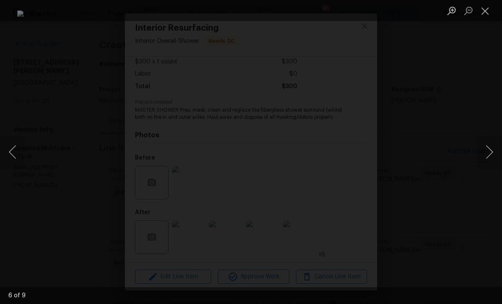
click at [491, 149] on button "Next image" at bounding box center [488, 152] width 25 height 34
click at [491, 150] on button "Next image" at bounding box center [488, 152] width 25 height 34
click at [491, 149] on button "Next image" at bounding box center [488, 152] width 25 height 34
click at [491, 150] on button "Next image" at bounding box center [488, 152] width 25 height 34
click at [485, 5] on button "Close lightbox" at bounding box center [484, 10] width 17 height 15
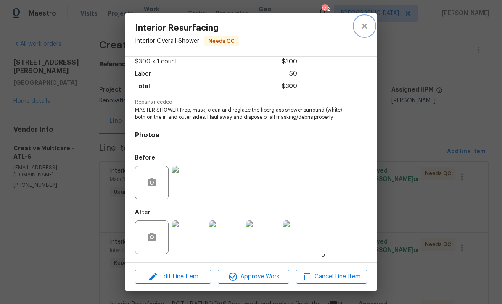
click at [367, 24] on icon "close" at bounding box center [364, 26] width 10 height 10
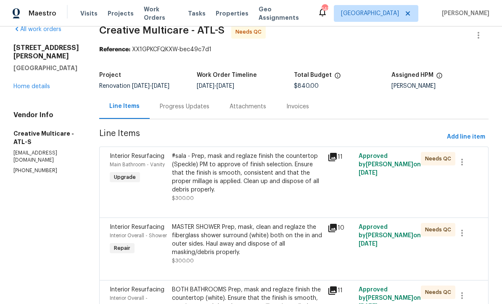
scroll to position [13, 0]
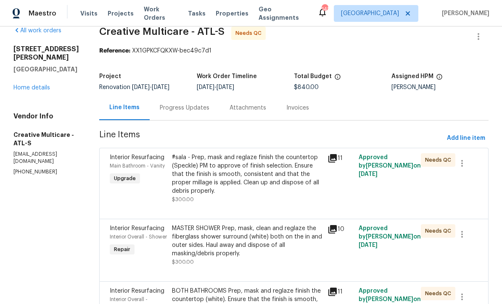
click at [200, 108] on div "Progress Updates" at bounding box center [185, 108] width 50 height 8
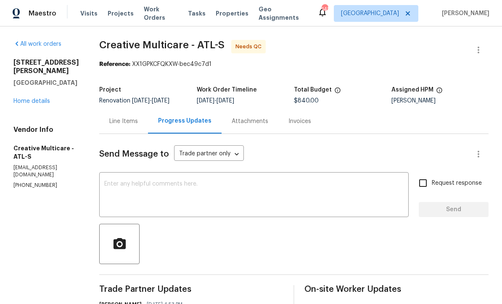
click at [138, 123] on div "Line Items" at bounding box center [123, 121] width 29 height 8
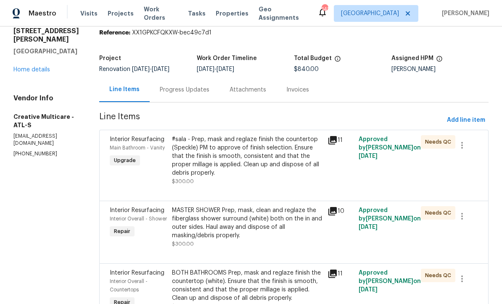
scroll to position [26, 0]
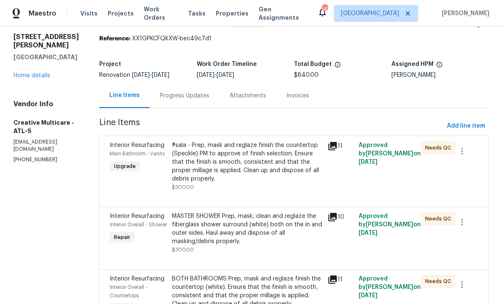
click at [226, 164] on div "#sala - Prep, mask and reglaze finish the countertop (Speckle) PM to approve of…" at bounding box center [247, 162] width 150 height 42
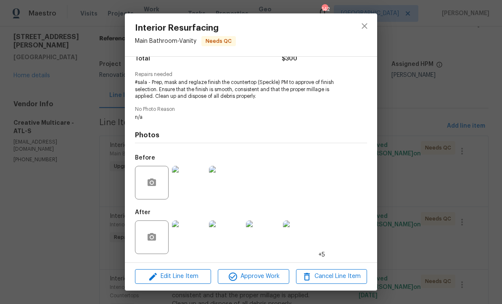
scroll to position [77, 0]
click at [249, 274] on span "Approve Work" at bounding box center [253, 276] width 66 height 11
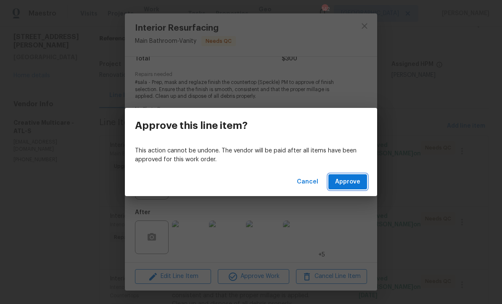
click at [345, 185] on span "Approve" at bounding box center [347, 182] width 25 height 11
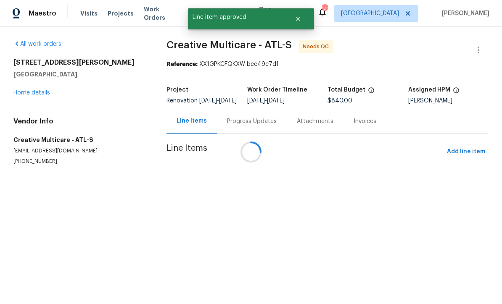
scroll to position [0, 0]
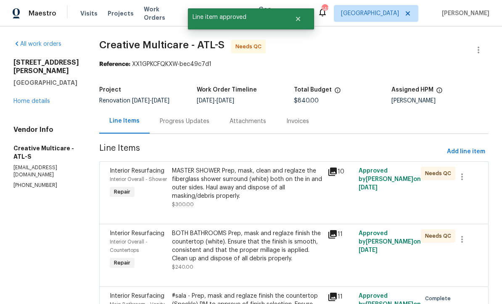
click at [217, 194] on div "MASTER SHOWER Prep, mask, clean and reglaze the fiberglass shower surround (whi…" at bounding box center [247, 184] width 150 height 34
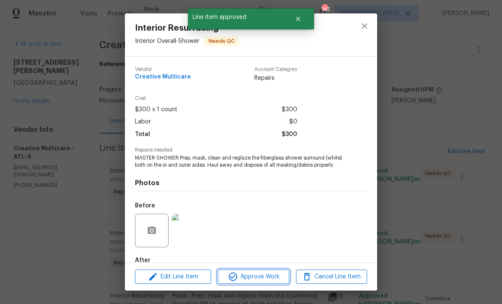
click at [246, 281] on span "Approve Work" at bounding box center [253, 277] width 66 height 11
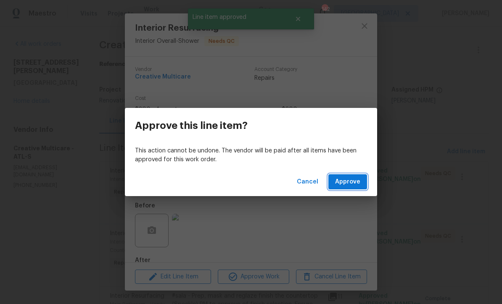
click at [344, 187] on button "Approve" at bounding box center [347, 182] width 39 height 16
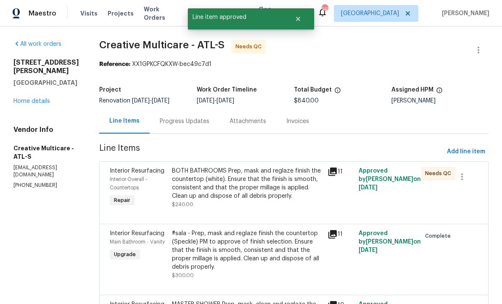
click at [215, 188] on div "BOTH BATHROOMS Prep, mask and reglaze finish the countertop (white). Ensure tha…" at bounding box center [247, 184] width 150 height 34
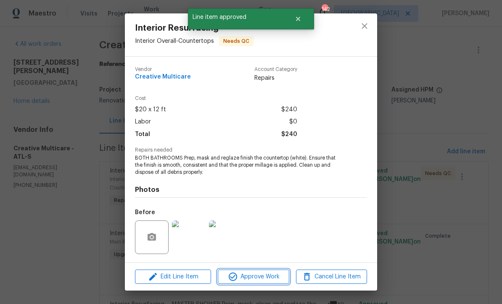
click at [243, 276] on span "Approve Work" at bounding box center [253, 277] width 66 height 11
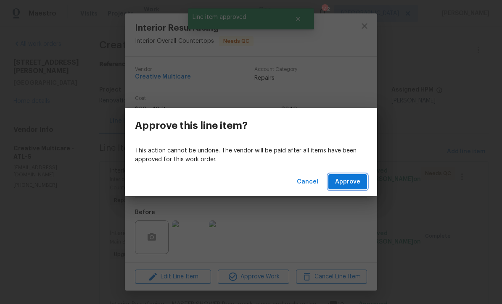
click at [343, 180] on span "Approve" at bounding box center [347, 182] width 25 height 11
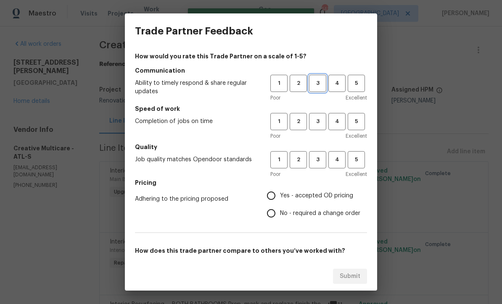
click at [317, 86] on span "3" at bounding box center [318, 84] width 16 height 10
click at [321, 128] on button "3" at bounding box center [317, 121] width 17 height 17
click at [319, 164] on span "3" at bounding box center [318, 160] width 16 height 10
click at [269, 200] on input "Yes - accepted OD pricing" at bounding box center [271, 196] width 18 height 18
radio input "true"
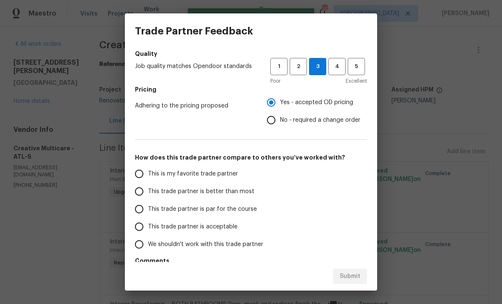
scroll to position [100, 0]
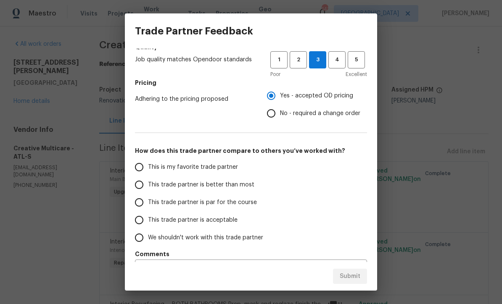
click at [140, 202] on input "This trade partner is par for the course" at bounding box center [139, 203] width 18 height 18
click at [350, 280] on span "Submit" at bounding box center [349, 276] width 21 height 11
radio input "true"
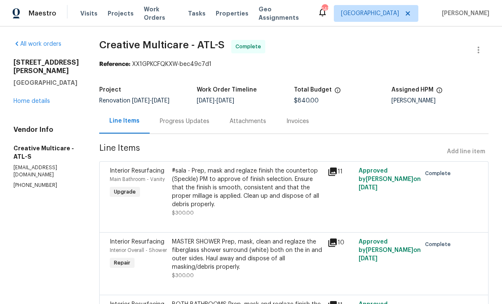
radio input "false"
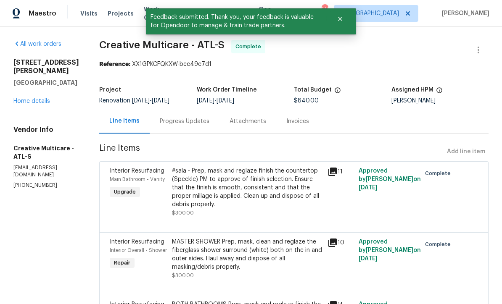
click at [26, 98] on link "Home details" at bounding box center [31, 101] width 37 height 6
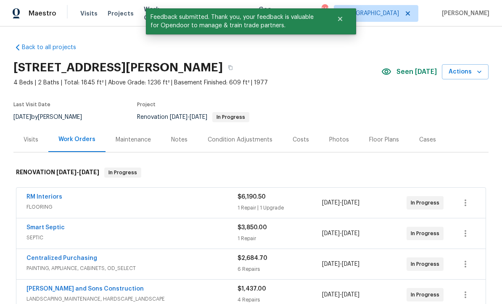
click at [171, 140] on div "Notes" at bounding box center [179, 140] width 16 height 8
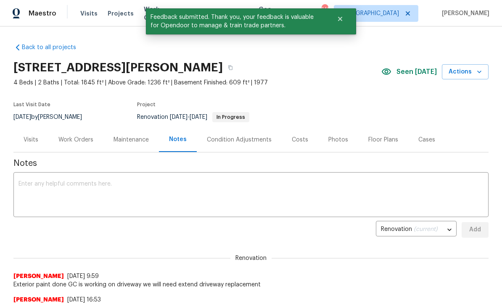
click at [32, 188] on textarea at bounding box center [250, 195] width 465 height 29
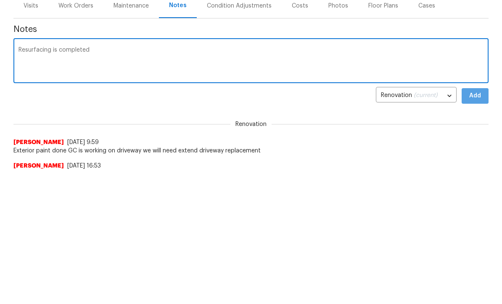
type textarea "Resurfacing is completed"
click at [478, 225] on span "Add" at bounding box center [474, 230] width 13 height 11
